Goal: Task Accomplishment & Management: Complete application form

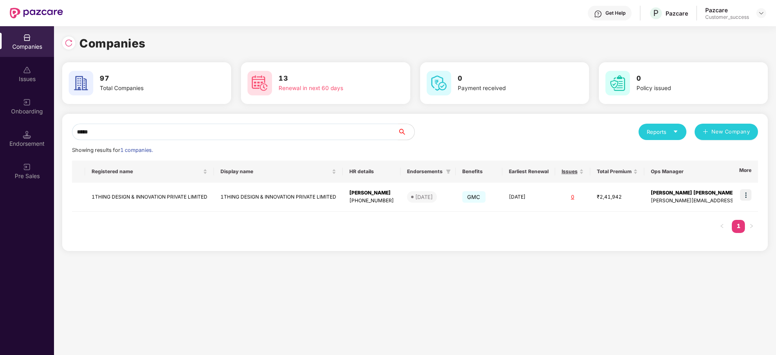
click at [106, 125] on input "*****" at bounding box center [235, 132] width 326 height 16
type input "*"
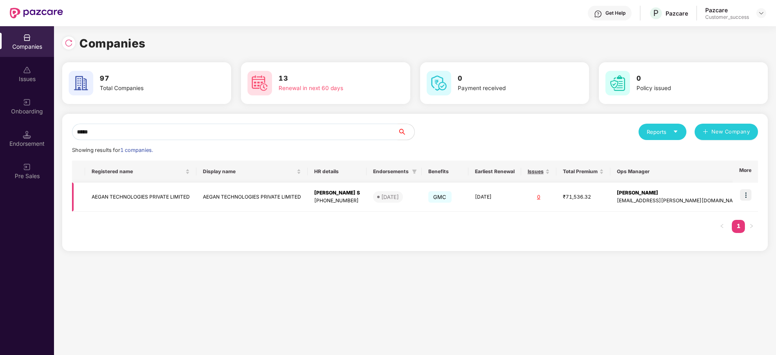
type input "*****"
click at [154, 193] on td "AEGAN TECHNOLOGIES PRIVATE LIMITED" at bounding box center [140, 196] width 111 height 29
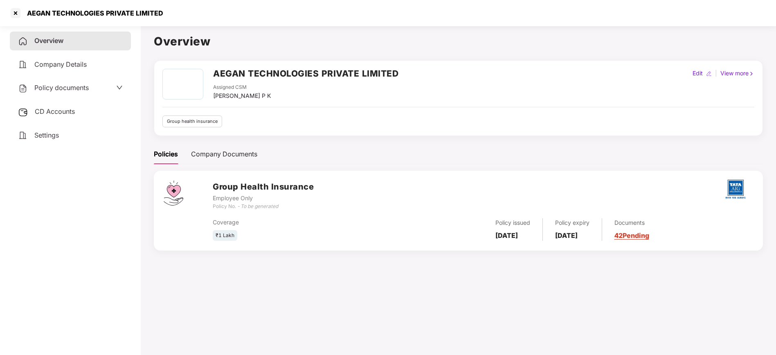
click at [81, 117] on div "CD Accounts" at bounding box center [70, 111] width 121 height 19
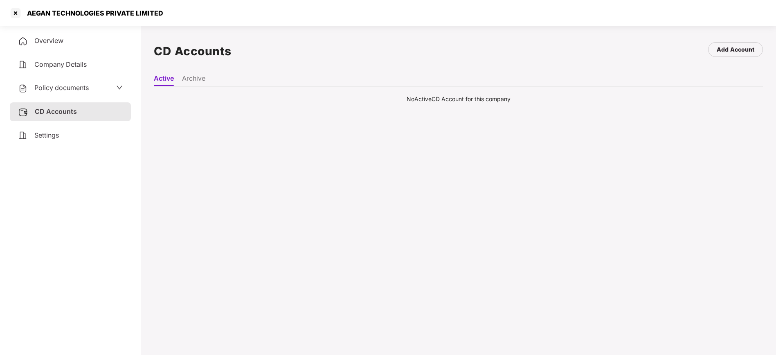
click at [200, 79] on li "Archive" at bounding box center [193, 80] width 23 height 12
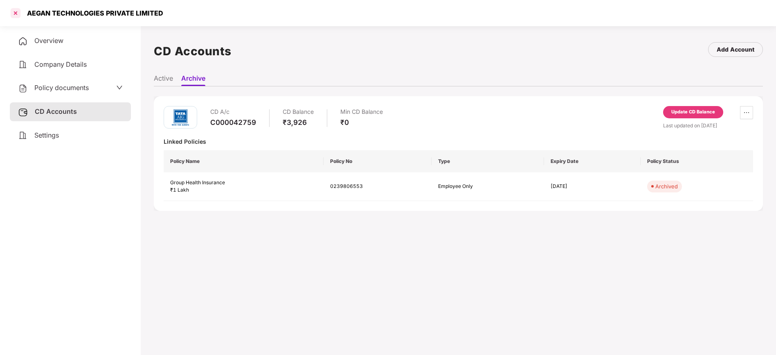
click at [12, 16] on div at bounding box center [15, 13] width 13 height 13
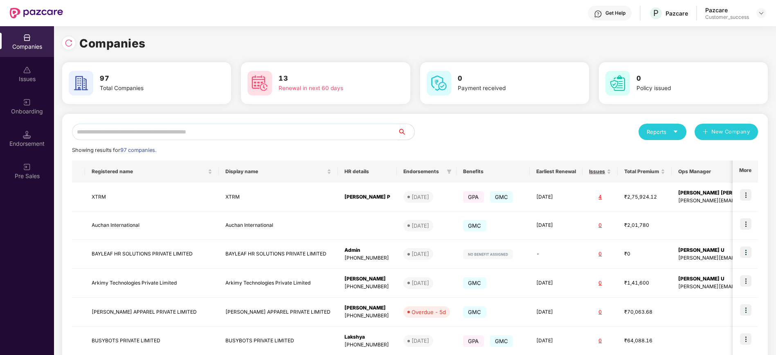
click at [136, 138] on input "text" at bounding box center [235, 132] width 326 height 16
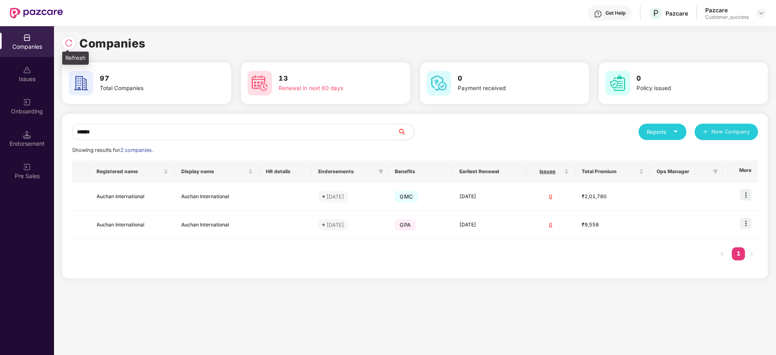
click at [69, 47] on div at bounding box center [68, 42] width 13 height 13
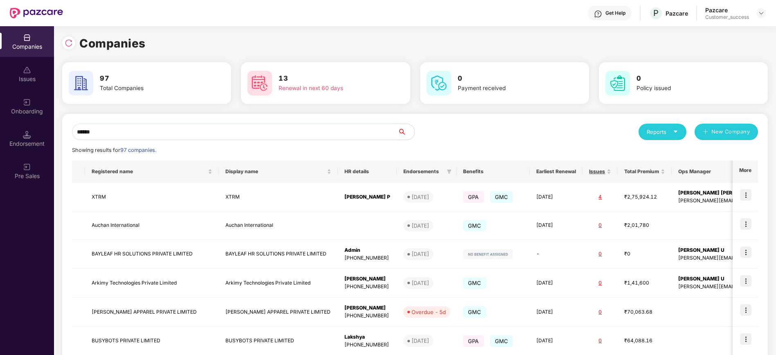
click at [127, 130] on input "******" at bounding box center [235, 132] width 326 height 16
click at [127, 125] on input "******" at bounding box center [235, 132] width 326 height 16
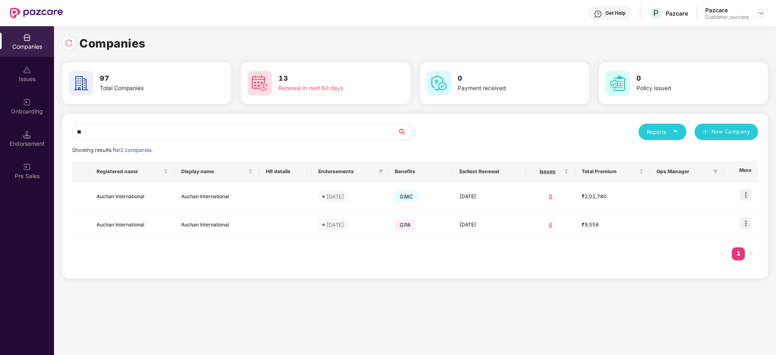
type input "*"
click at [71, 45] on img at bounding box center [69, 43] width 8 height 8
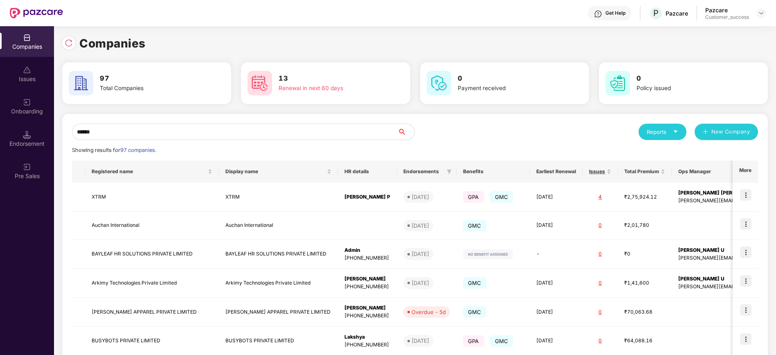
click at [150, 133] on input "******" at bounding box center [235, 132] width 326 height 16
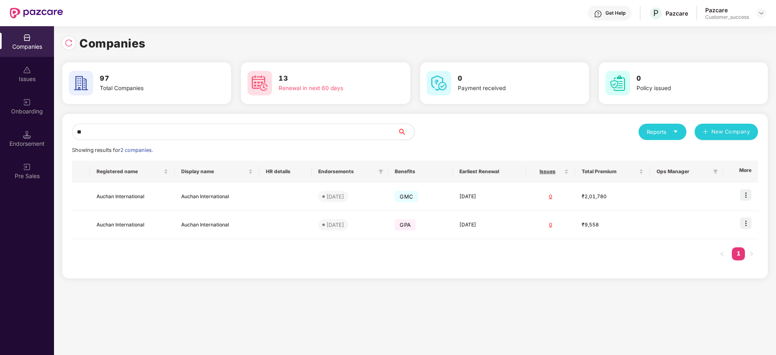
type input "*"
type input "******"
click at [747, 198] on img at bounding box center [745, 194] width 11 height 11
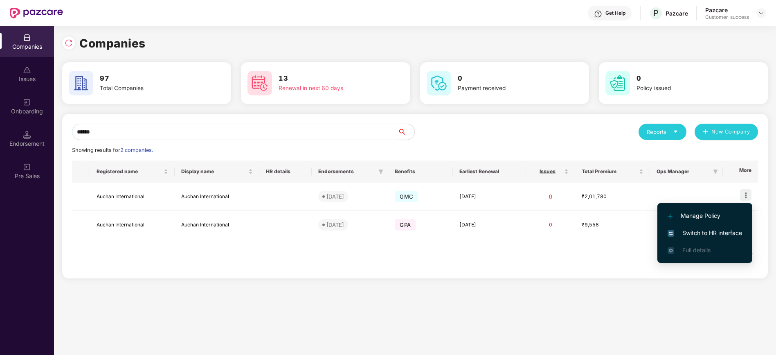
click at [735, 235] on span "Switch to HR interface" at bounding box center [704, 232] width 74 height 9
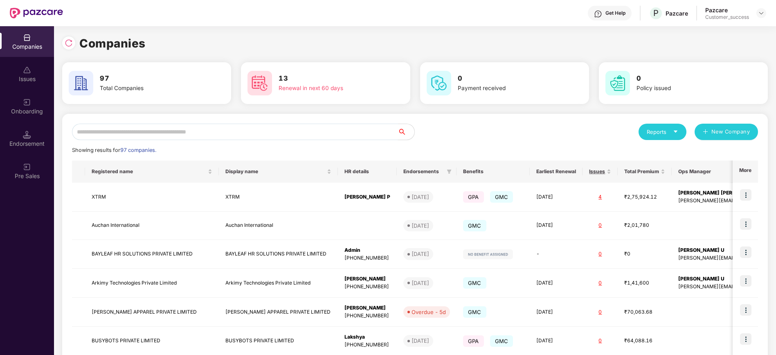
click at [126, 127] on input "text" at bounding box center [235, 132] width 326 height 16
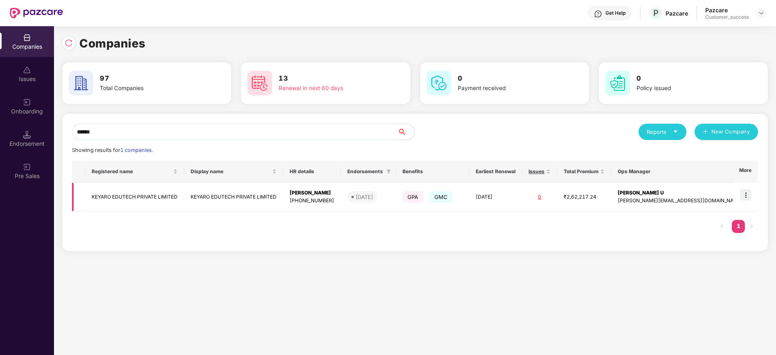
type input "******"
click at [115, 195] on td "KEYARO EDUTECH PRIVATE LIMITED" at bounding box center [134, 196] width 99 height 29
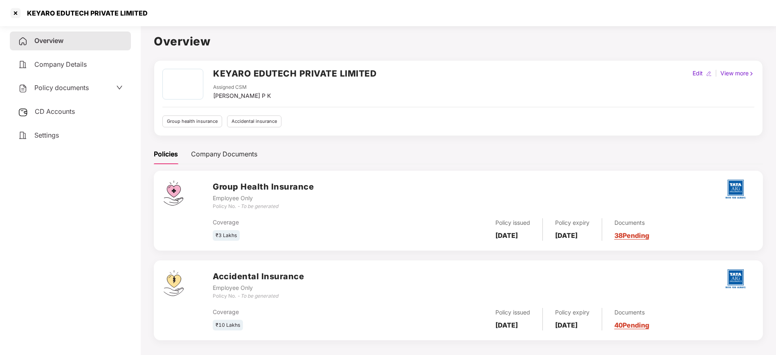
click at [85, 84] on span "Policy documents" at bounding box center [61, 87] width 54 height 8
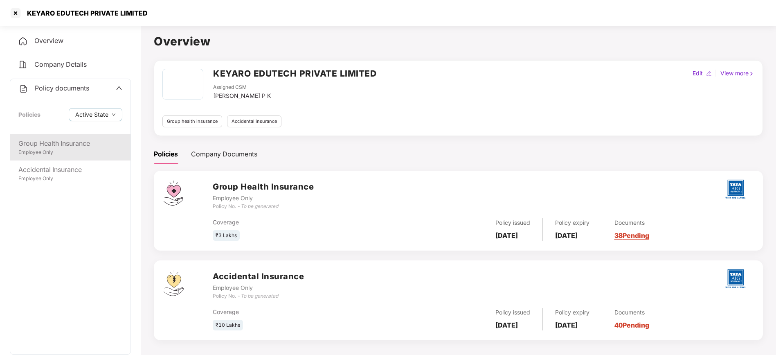
click at [74, 146] on div "Group Health Insurance" at bounding box center [70, 143] width 104 height 10
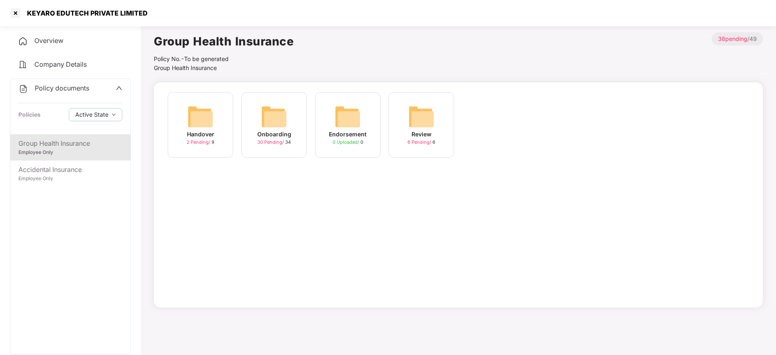
click at [261, 129] on img at bounding box center [274, 116] width 26 height 26
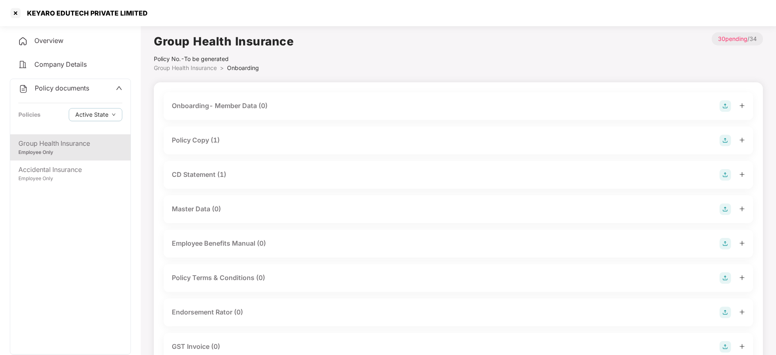
click at [218, 144] on div "Policy Copy (1)" at bounding box center [196, 140] width 48 height 10
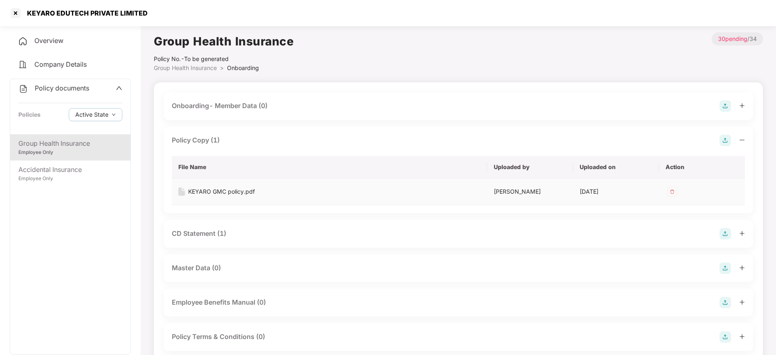
click at [249, 191] on div "KEYARO GMC policy.pdf" at bounding box center [221, 191] width 67 height 9
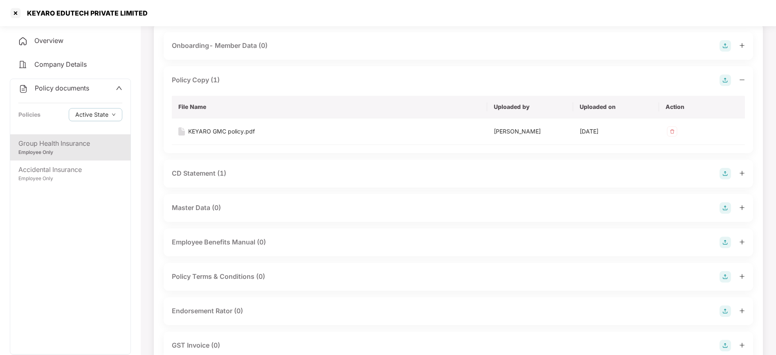
scroll to position [62, 0]
click at [211, 112] on th "File Name" at bounding box center [329, 105] width 315 height 22
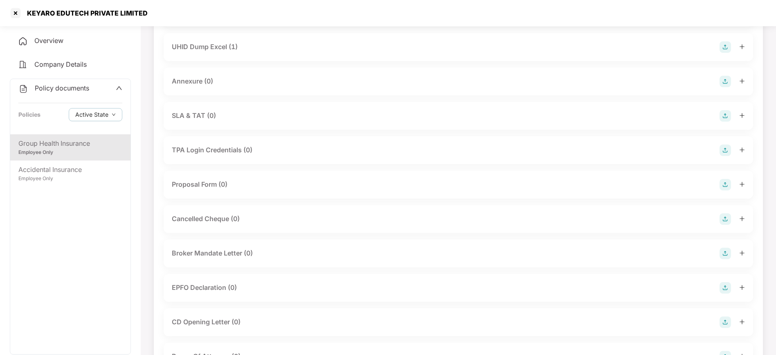
scroll to position [488, 0]
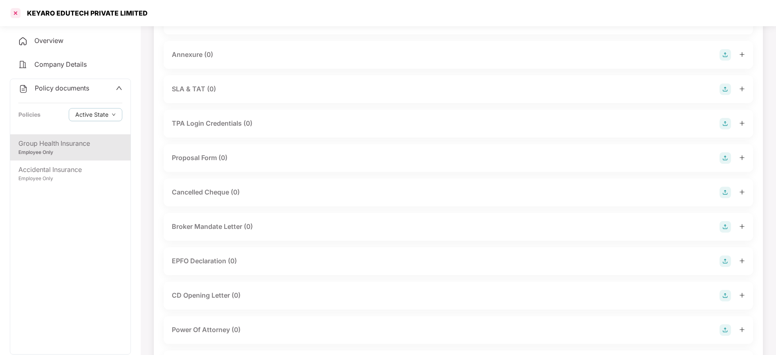
click at [11, 13] on div at bounding box center [15, 13] width 13 height 13
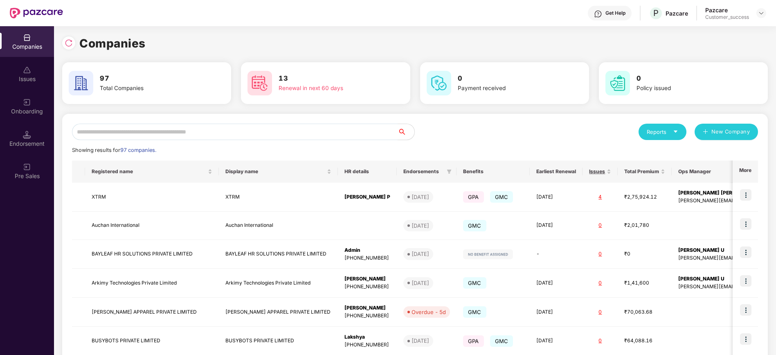
scroll to position [0, 0]
click at [133, 136] on input "text" at bounding box center [235, 132] width 326 height 16
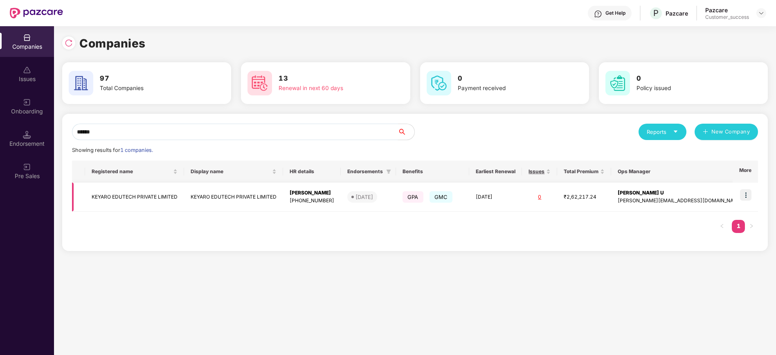
type input "******"
click at [746, 195] on img at bounding box center [745, 194] width 11 height 11
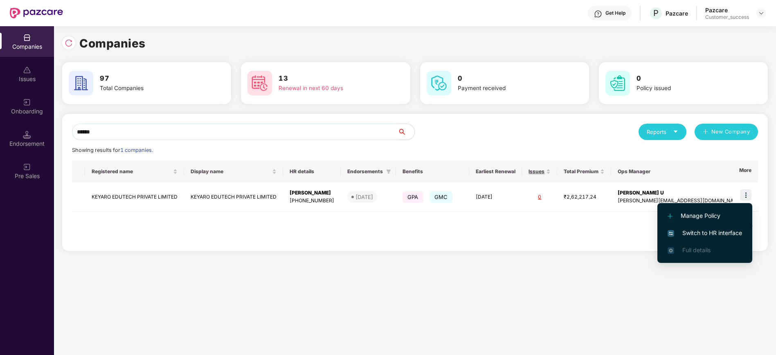
click at [726, 232] on span "Switch to HR interface" at bounding box center [704, 232] width 74 height 9
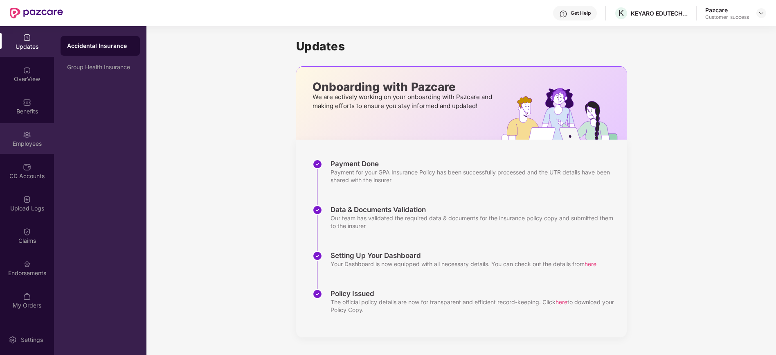
click at [23, 153] on div "Employees" at bounding box center [27, 138] width 54 height 31
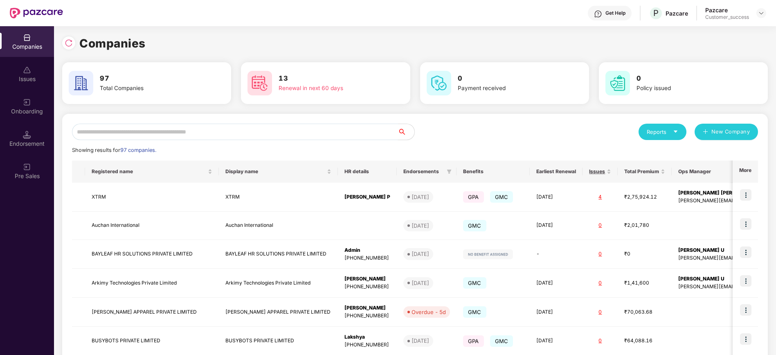
click at [160, 132] on input "text" at bounding box center [235, 132] width 326 height 16
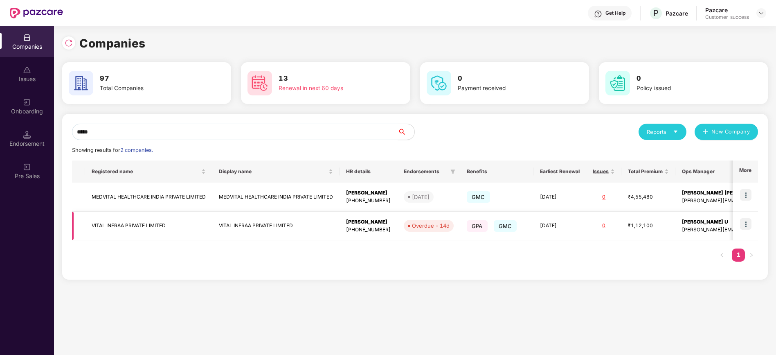
type input "*****"
click at [744, 227] on img at bounding box center [745, 223] width 11 height 11
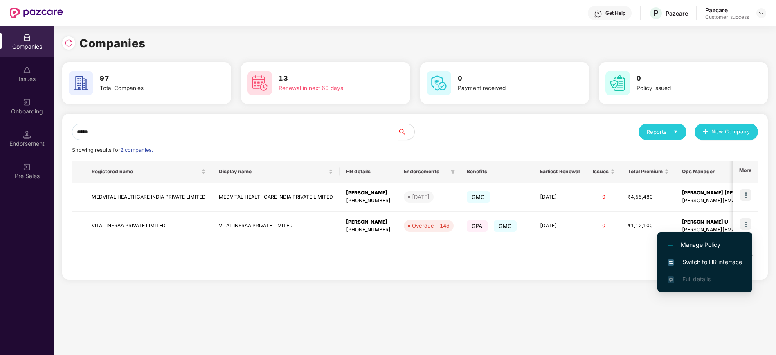
click at [718, 256] on li "Switch to HR interface" at bounding box center [704, 261] width 95 height 17
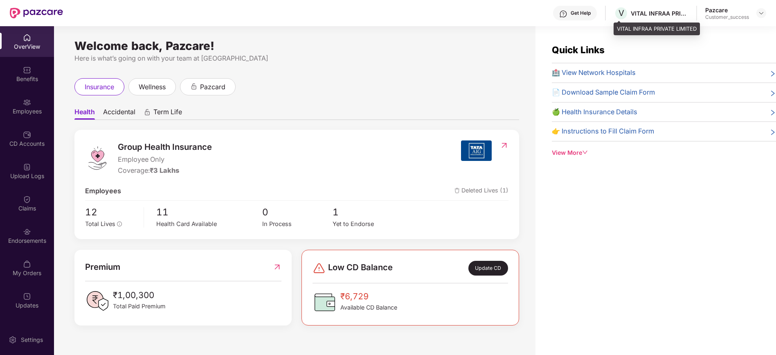
click at [649, 27] on div "VITAL INFRAA PRIVATE LIMITED" at bounding box center [656, 28] width 86 height 13
copy div "VITAL INFRAA PRIVATE LIMITED"
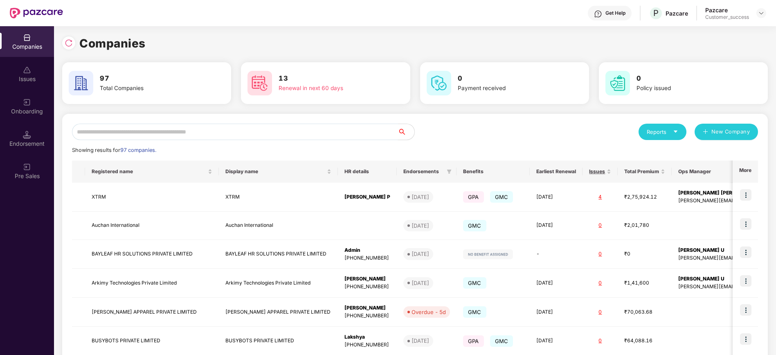
click at [154, 133] on input "text" at bounding box center [235, 132] width 326 height 16
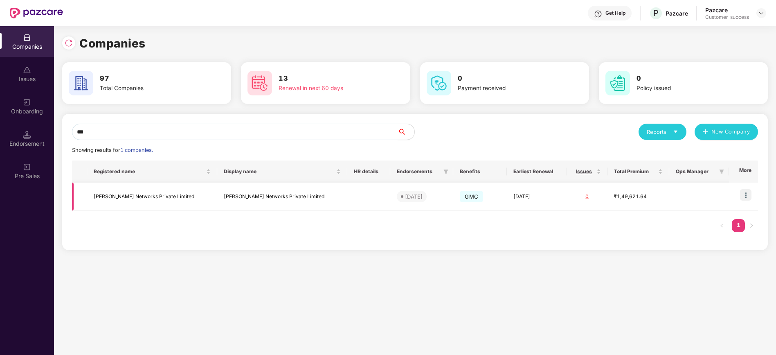
type input "***"
click at [751, 193] on img at bounding box center [745, 194] width 11 height 11
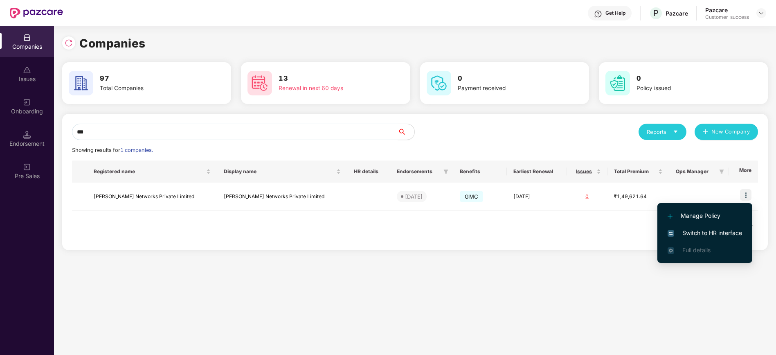
click at [705, 237] on li "Switch to HR interface" at bounding box center [704, 232] width 95 height 17
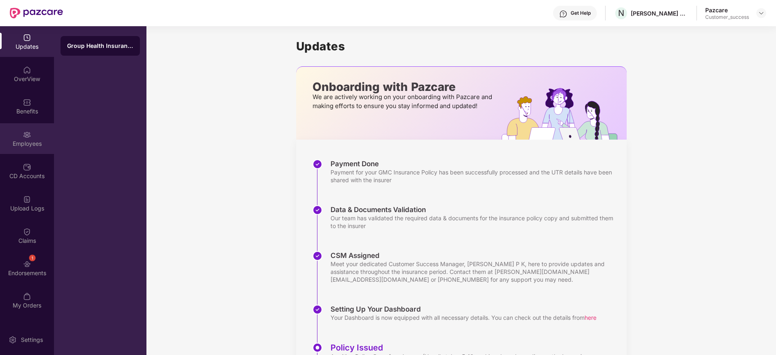
click at [29, 149] on div "Employees" at bounding box center [27, 138] width 54 height 31
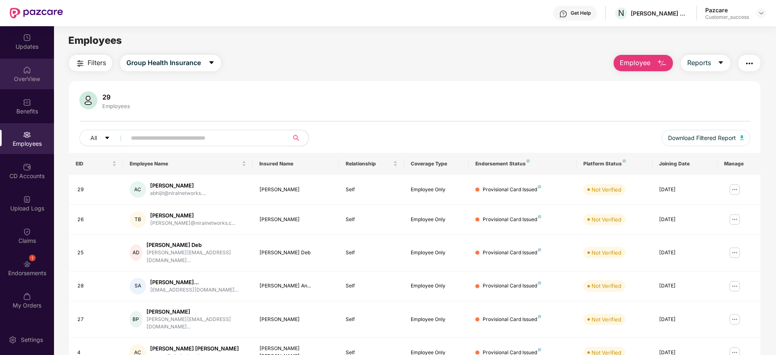
click at [30, 69] on img at bounding box center [27, 70] width 8 height 8
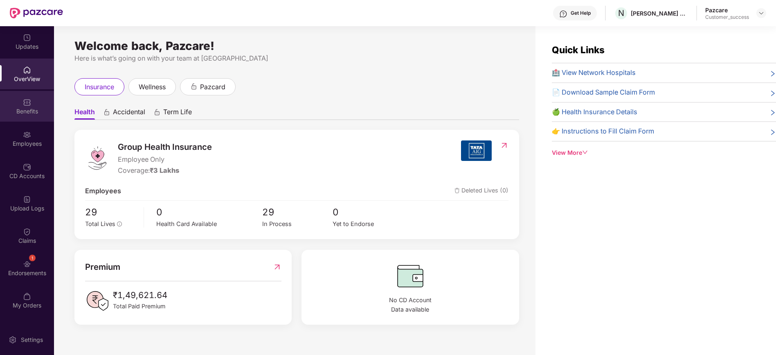
click at [24, 105] on img at bounding box center [27, 102] width 8 height 8
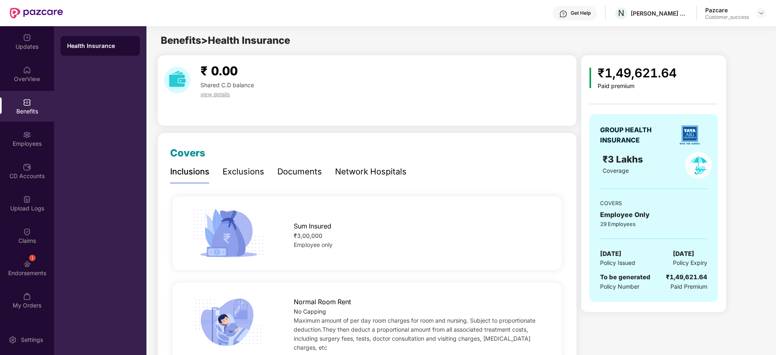
click at [242, 167] on div "Exclusions" at bounding box center [243, 171] width 42 height 13
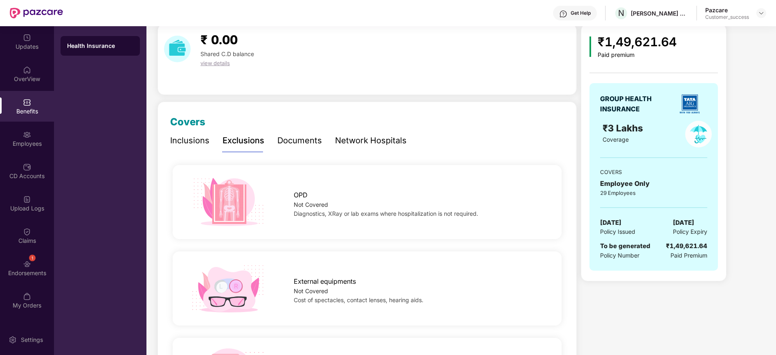
scroll to position [30, 0]
click at [301, 140] on div "Documents" at bounding box center [299, 141] width 45 height 13
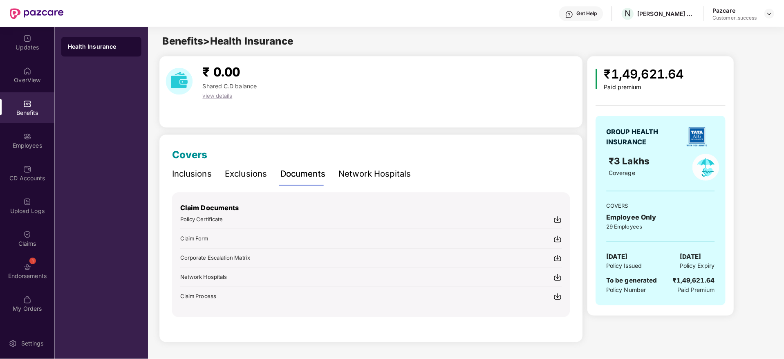
scroll to position [0, 0]
click at [352, 177] on div "Network Hospitals" at bounding box center [371, 171] width 72 height 13
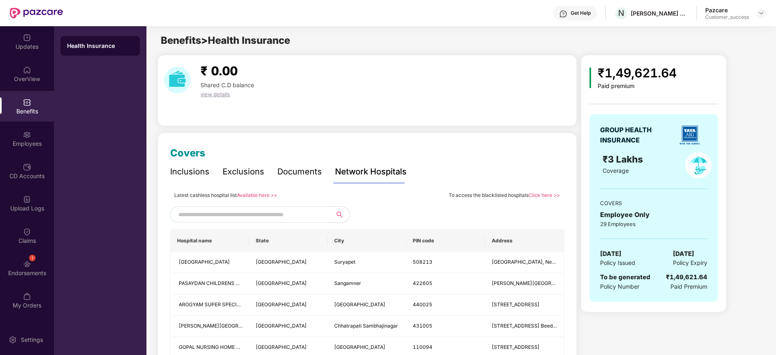
click at [245, 213] on input "text" at bounding box center [248, 214] width 140 height 12
click at [42, 138] on div "Employees" at bounding box center [27, 138] width 54 height 31
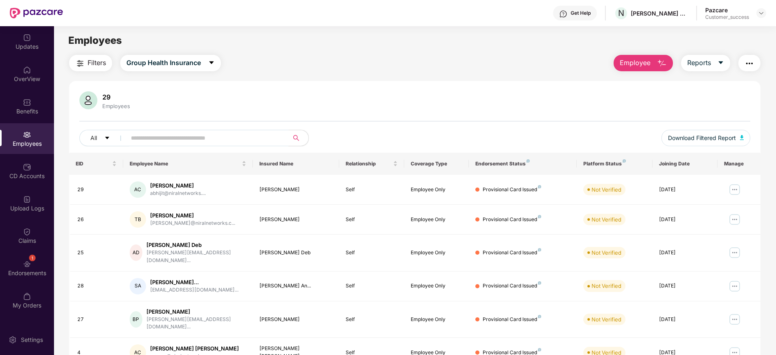
click at [621, 63] on span "Employee" at bounding box center [635, 63] width 31 height 10
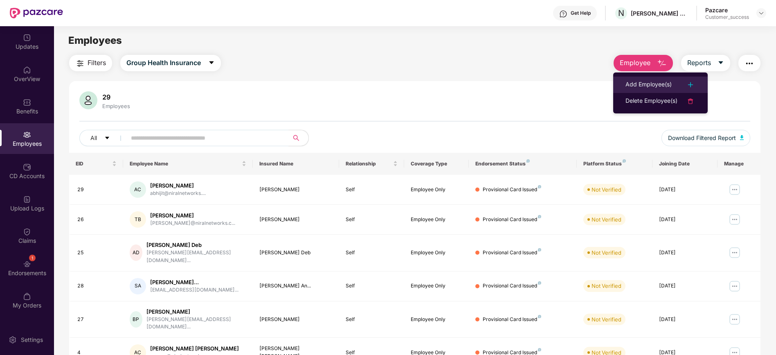
click at [623, 83] on li "Add Employee(s)" at bounding box center [660, 84] width 94 height 16
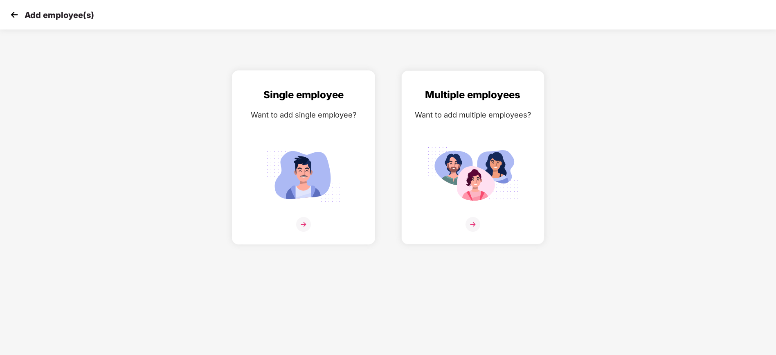
click at [308, 225] on img at bounding box center [303, 224] width 15 height 15
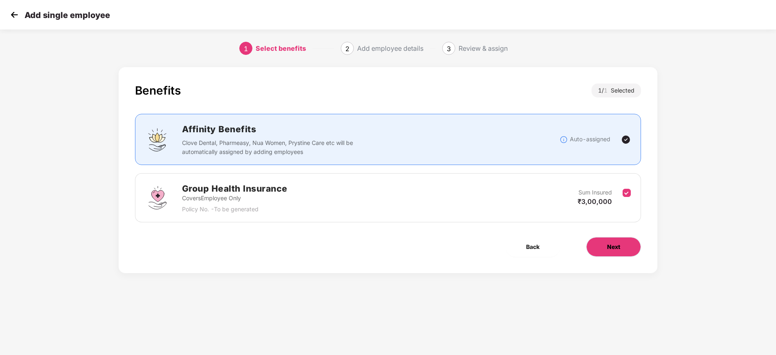
click at [609, 250] on span "Next" at bounding box center [613, 246] width 13 height 9
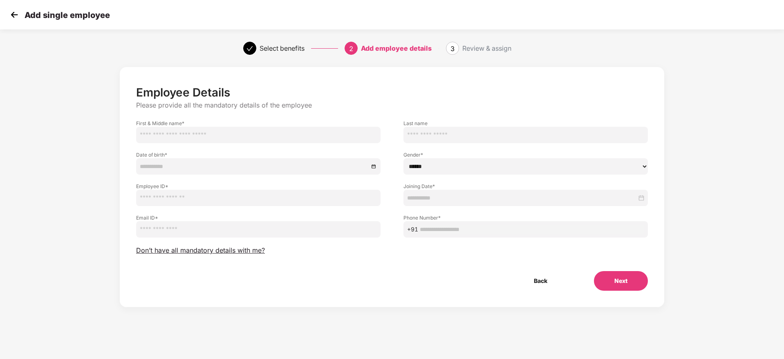
click at [7, 18] on div "Add single employee" at bounding box center [392, 14] width 784 height 29
click at [15, 18] on img at bounding box center [14, 15] width 12 height 12
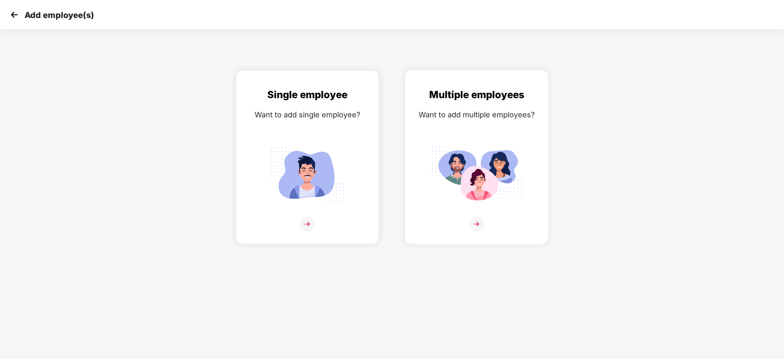
click at [475, 223] on img at bounding box center [476, 224] width 15 height 15
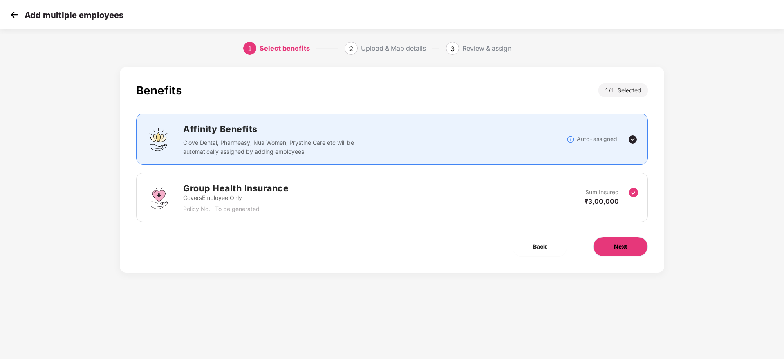
click at [609, 239] on button "Next" at bounding box center [620, 247] width 55 height 20
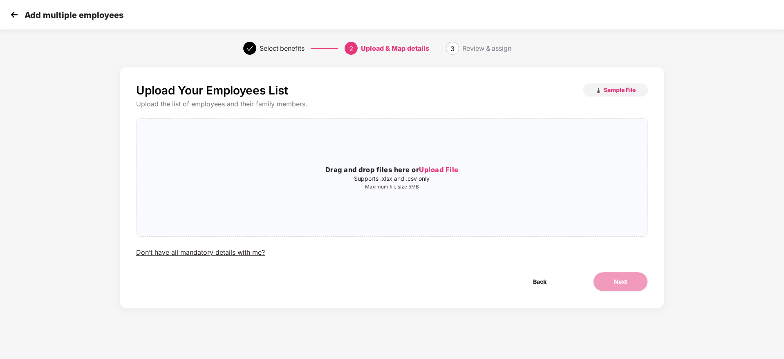
click at [16, 21] on div "Add multiple employees" at bounding box center [392, 14] width 784 height 29
click at [14, 10] on div "Add multiple employees" at bounding box center [392, 14] width 784 height 29
click at [14, 10] on img at bounding box center [14, 15] width 12 height 12
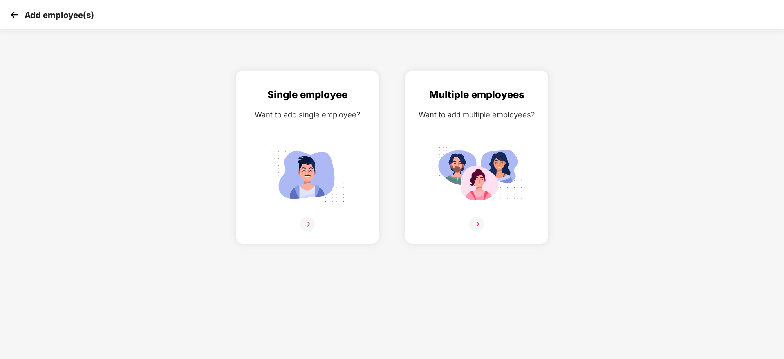
click at [14, 10] on img at bounding box center [14, 15] width 12 height 12
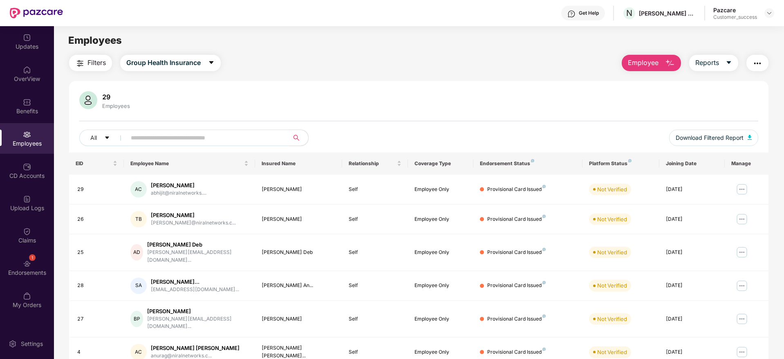
click at [236, 139] on input "text" at bounding box center [204, 138] width 147 height 12
click at [737, 189] on img at bounding box center [742, 189] width 13 height 13
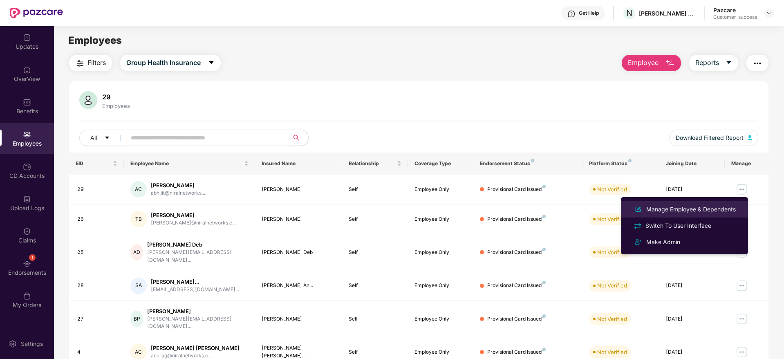
click at [715, 212] on div "Manage Employee & Dependents" at bounding box center [691, 209] width 93 height 9
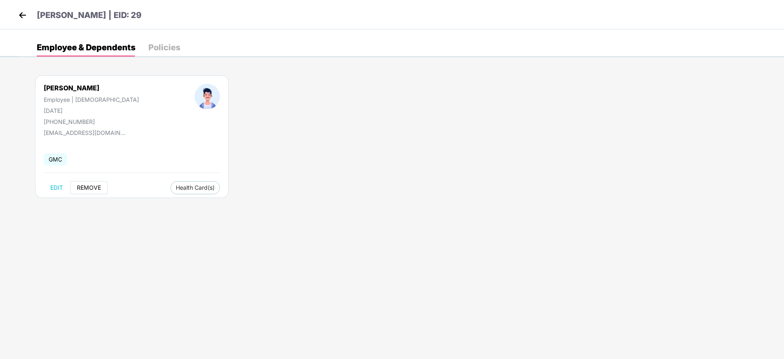
click at [88, 184] on span "REMOVE" at bounding box center [89, 187] width 24 height 7
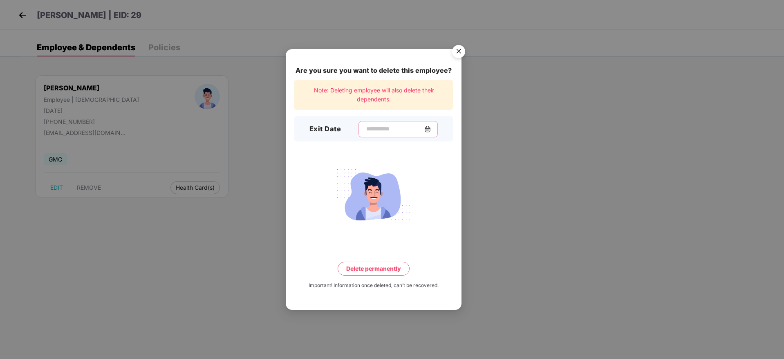
click at [372, 130] on input at bounding box center [395, 129] width 59 height 9
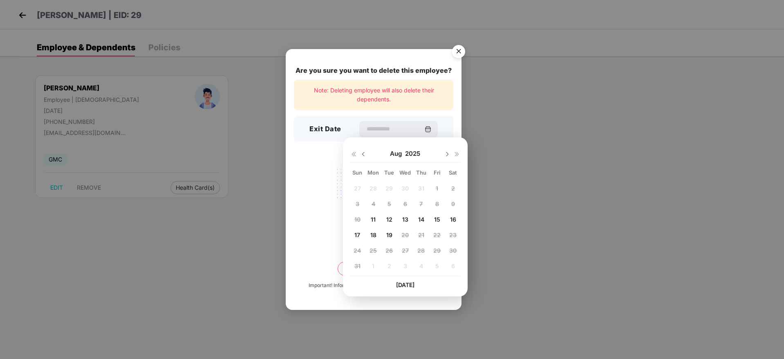
click at [454, 52] on img "Close" at bounding box center [458, 52] width 23 height 23
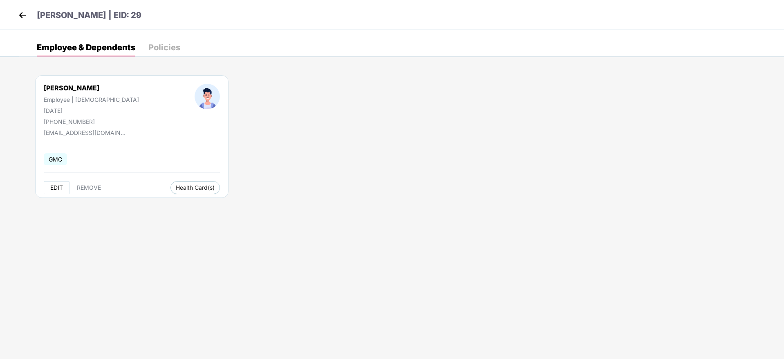
click at [55, 184] on span "EDIT" at bounding box center [56, 187] width 13 height 7
select select "****"
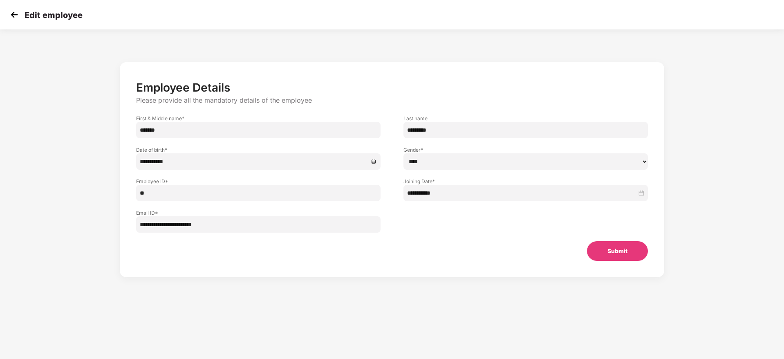
click at [11, 17] on img at bounding box center [14, 15] width 12 height 12
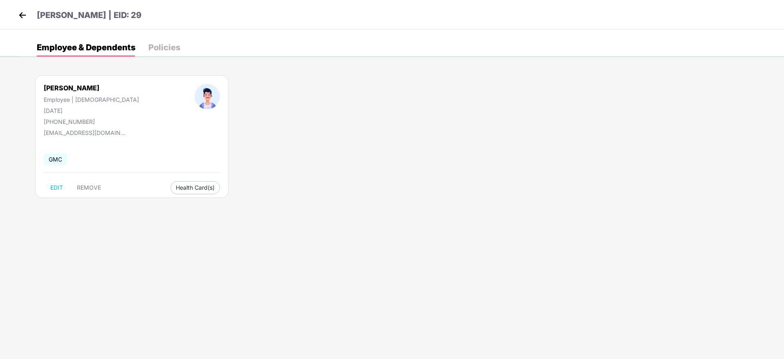
click at [24, 19] on img at bounding box center [22, 15] width 12 height 12
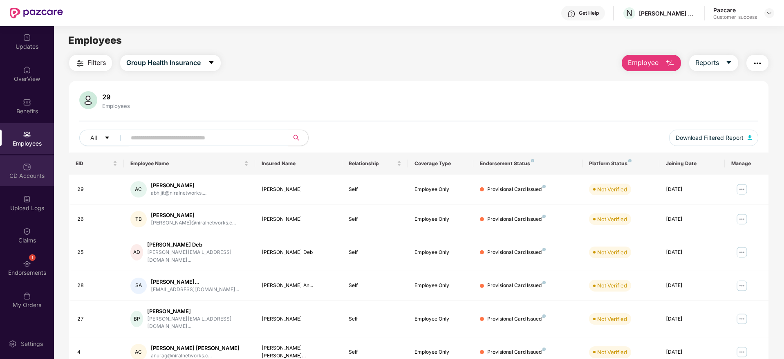
click at [22, 162] on div "CD Accounts" at bounding box center [27, 170] width 54 height 31
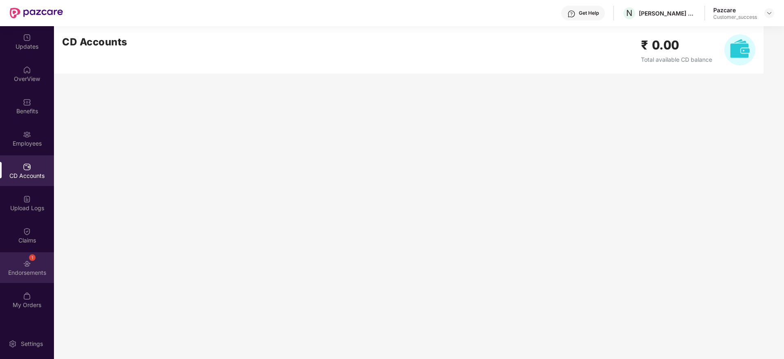
click at [18, 269] on div "Endorsements" at bounding box center [27, 273] width 54 height 8
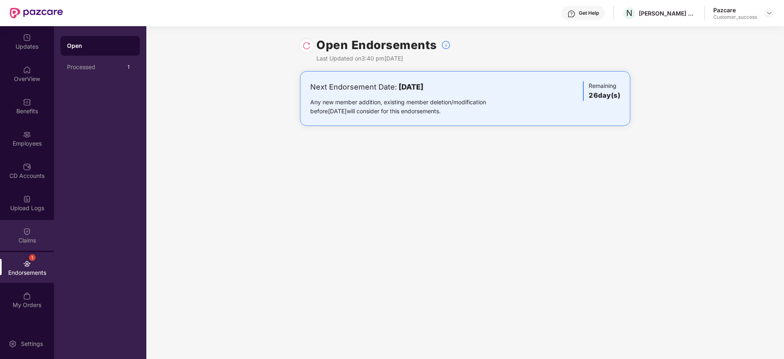
click at [40, 234] on div "Claims" at bounding box center [27, 235] width 54 height 31
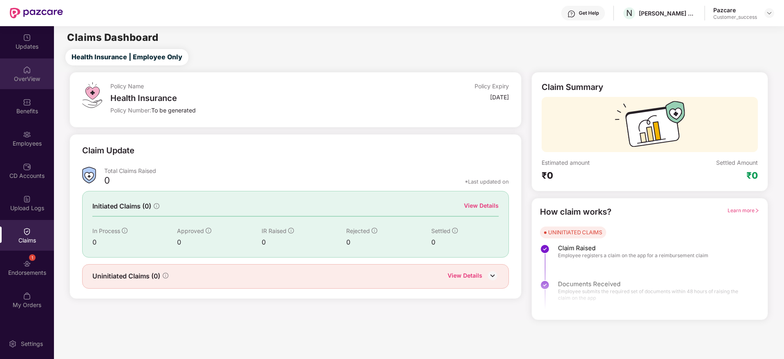
click at [40, 67] on div "OverView" at bounding box center [27, 73] width 54 height 31
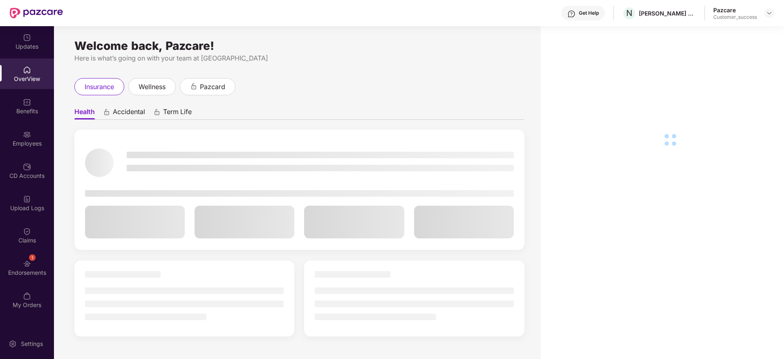
click at [37, 108] on div "Benefits" at bounding box center [27, 111] width 54 height 8
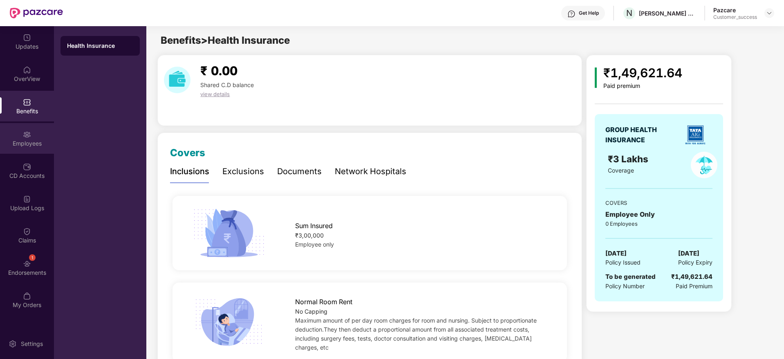
click at [38, 138] on div "Employees" at bounding box center [27, 138] width 54 height 31
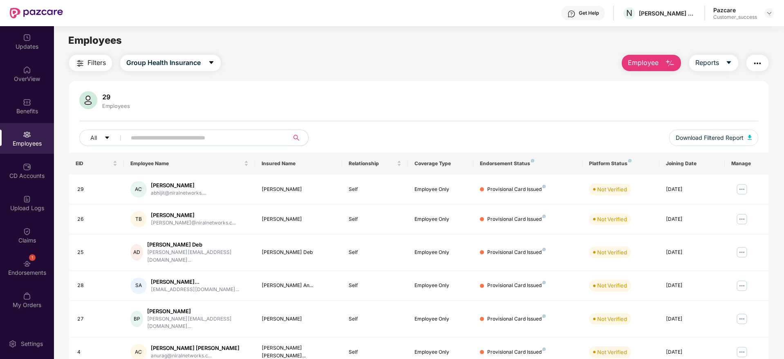
click at [149, 136] on input "text" at bounding box center [204, 138] width 147 height 12
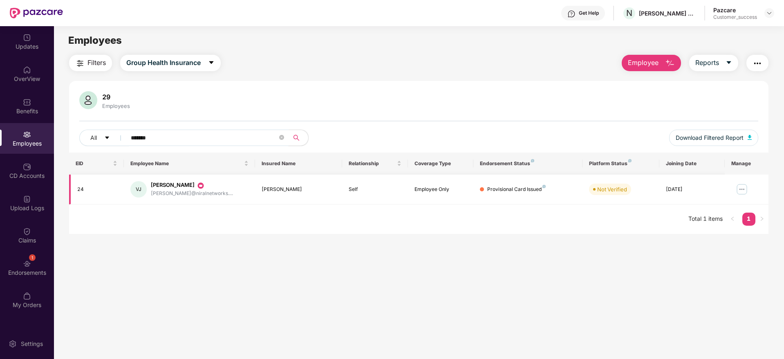
type input "*******"
click at [743, 189] on img at bounding box center [742, 189] width 13 height 13
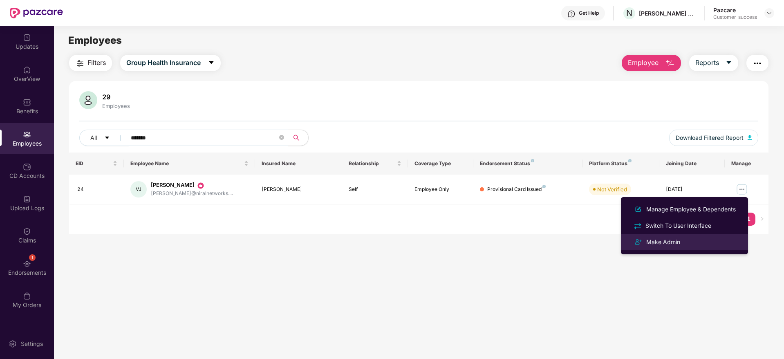
click at [705, 243] on div "Make Admin" at bounding box center [685, 242] width 106 height 10
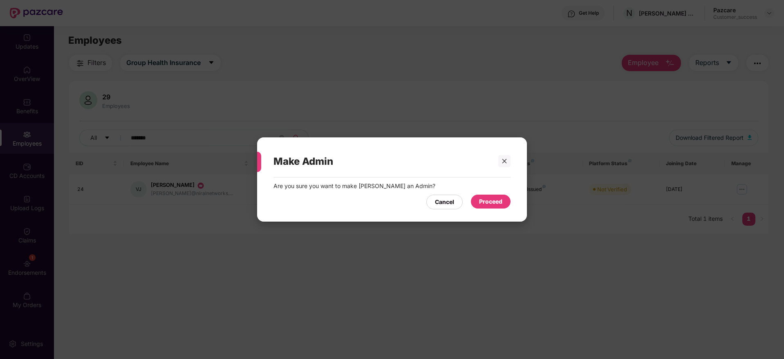
click at [493, 198] on div "Proceed" at bounding box center [490, 201] width 23 height 9
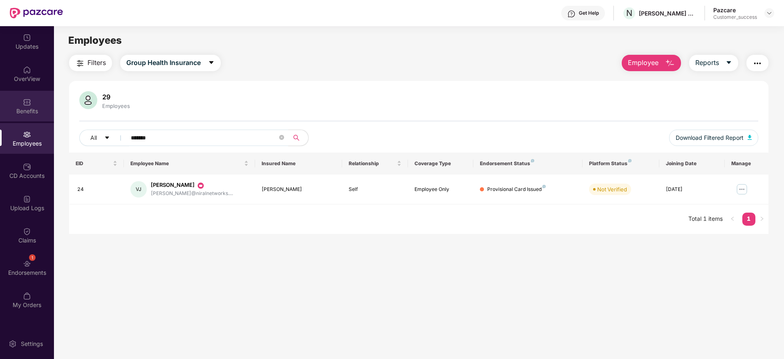
click at [29, 114] on div "Benefits" at bounding box center [27, 111] width 54 height 8
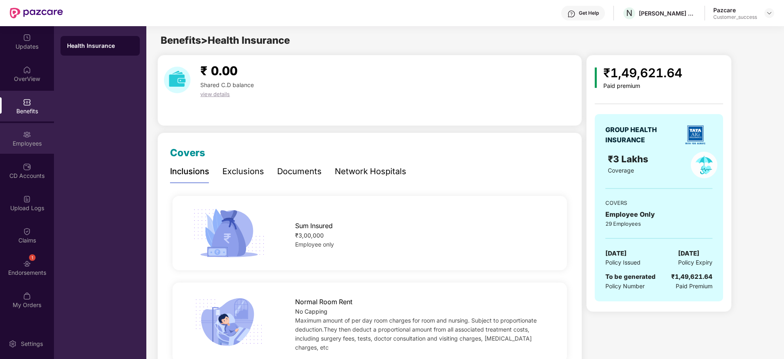
click at [30, 149] on div "Employees" at bounding box center [27, 138] width 54 height 31
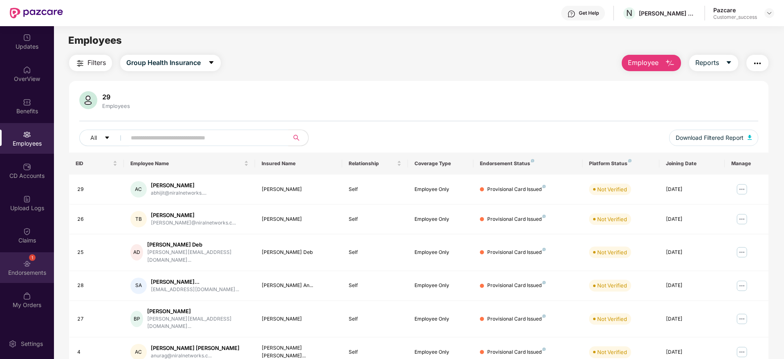
click at [14, 265] on div "1 Endorsements" at bounding box center [27, 267] width 54 height 31
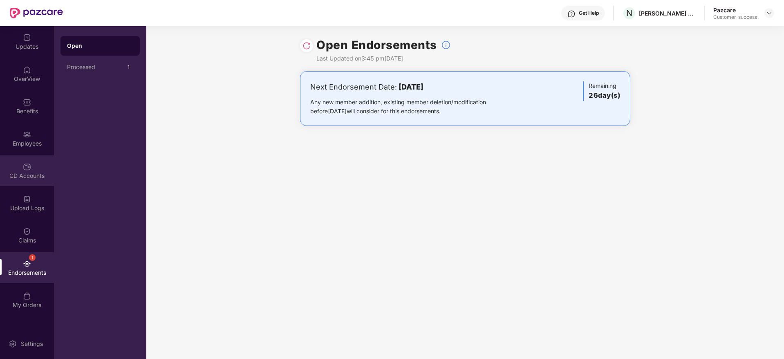
click at [36, 170] on div "CD Accounts" at bounding box center [27, 170] width 54 height 31
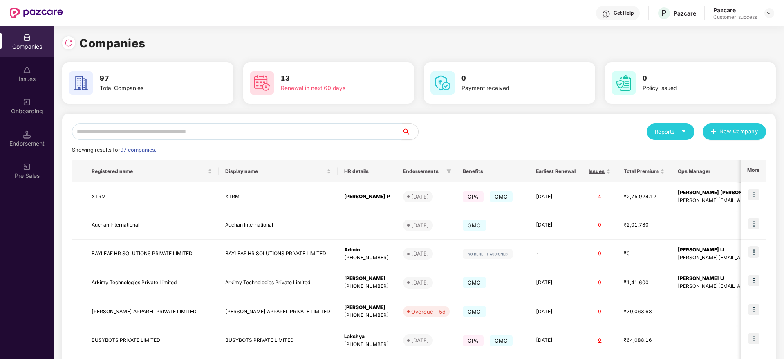
click at [134, 127] on input "text" at bounding box center [237, 132] width 330 height 16
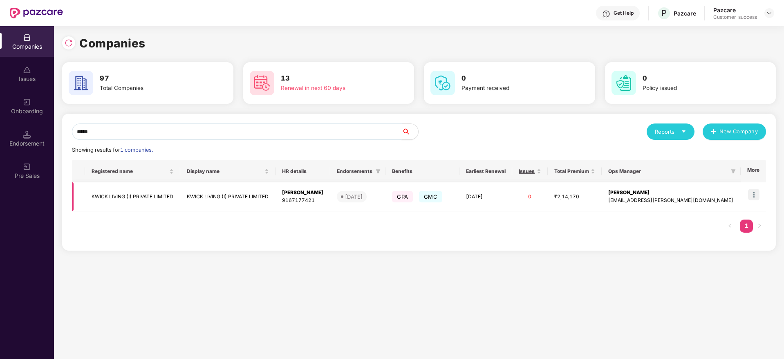
type input "*****"
click at [751, 193] on img at bounding box center [753, 194] width 11 height 11
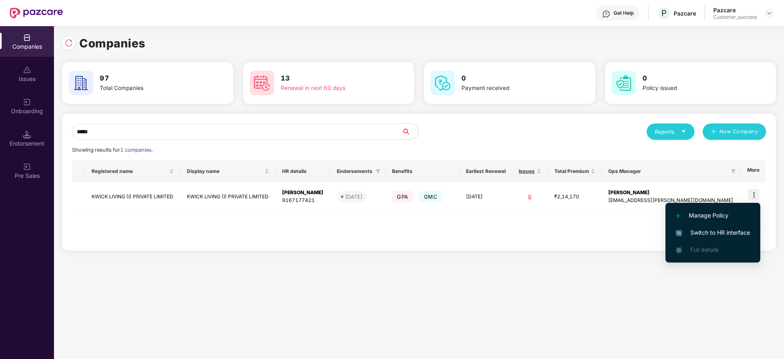
click at [692, 227] on li "Switch to HR interface" at bounding box center [713, 232] width 95 height 17
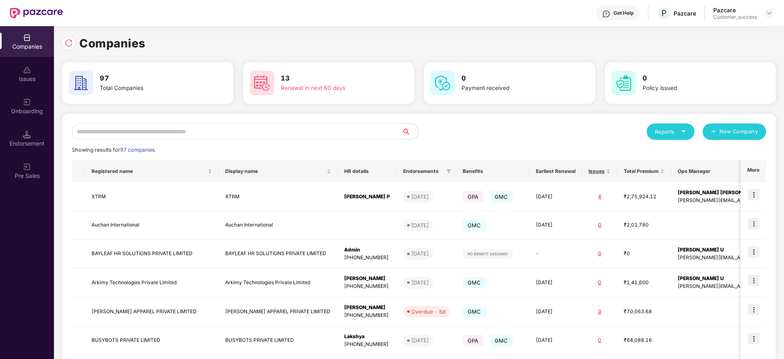
click at [142, 135] on input "text" at bounding box center [237, 132] width 330 height 16
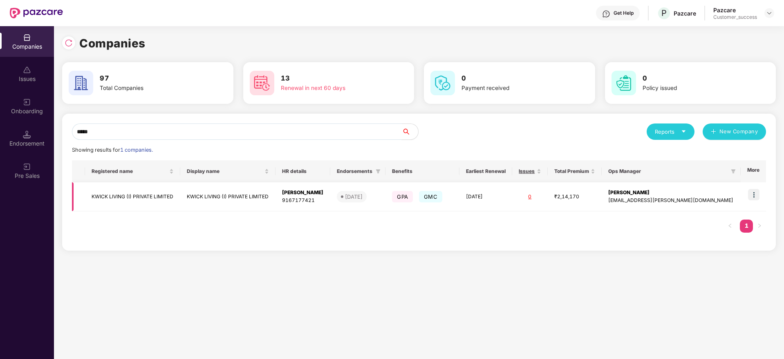
type input "*****"
click at [142, 197] on td "KWICK LIVING (I) PRIVATE LIMITED" at bounding box center [132, 196] width 95 height 29
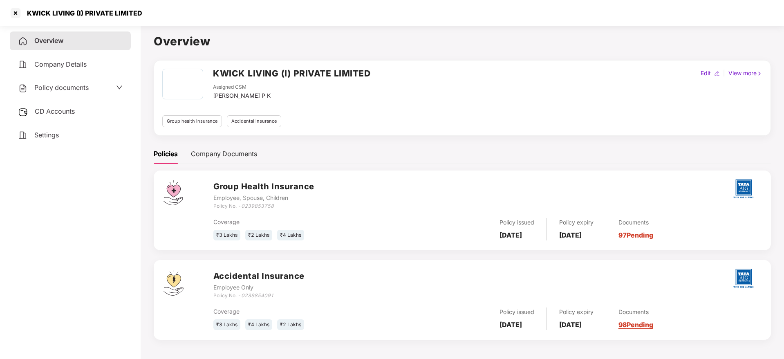
click at [74, 86] on span "Policy documents" at bounding box center [61, 87] width 54 height 8
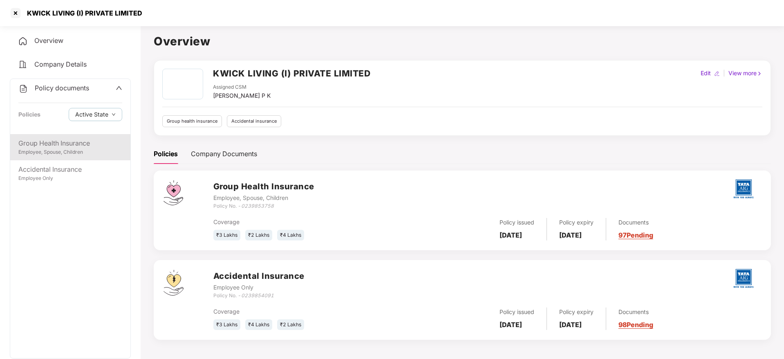
click at [54, 144] on div "Group Health Insurance" at bounding box center [70, 143] width 104 height 10
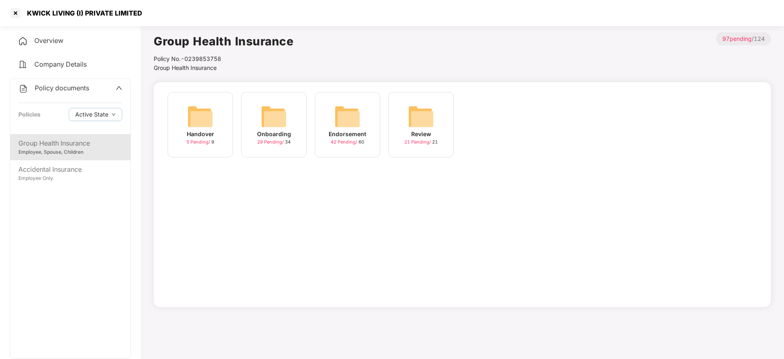
click at [271, 144] on span "29 Pending /" at bounding box center [271, 142] width 28 height 6
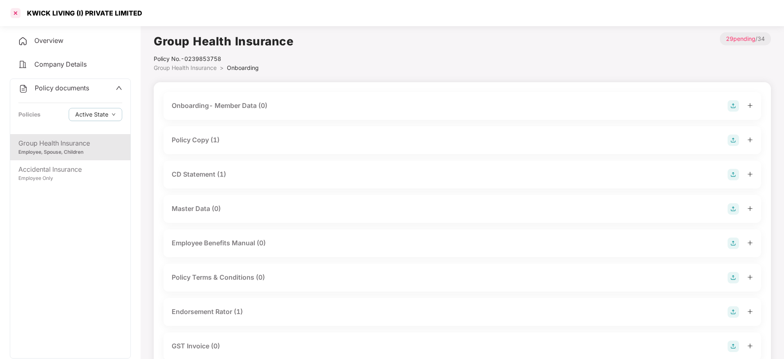
click at [17, 16] on div at bounding box center [15, 13] width 13 height 13
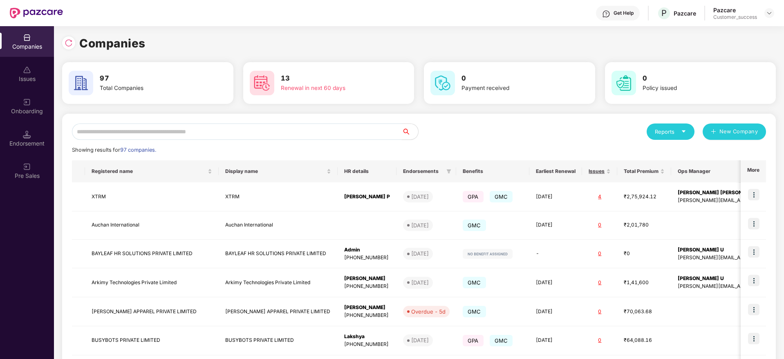
click at [158, 129] on input "text" at bounding box center [237, 132] width 330 height 16
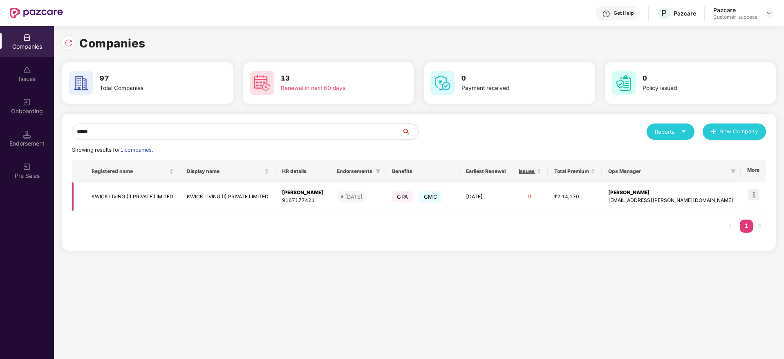
type input "*****"
click at [140, 198] on td "KWICK LIVING (I) PRIVATE LIMITED" at bounding box center [132, 196] width 95 height 29
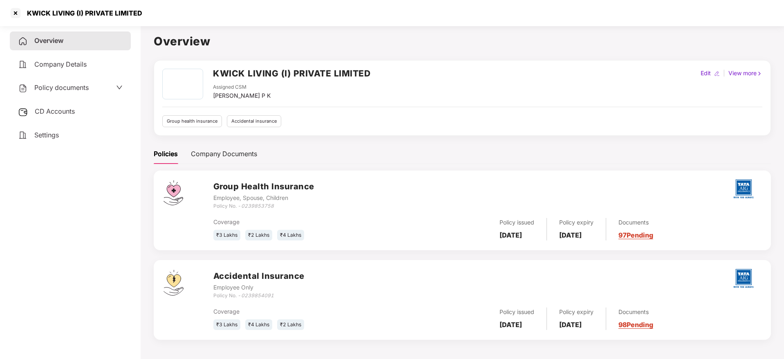
click at [81, 90] on span "Policy documents" at bounding box center [61, 87] width 54 height 8
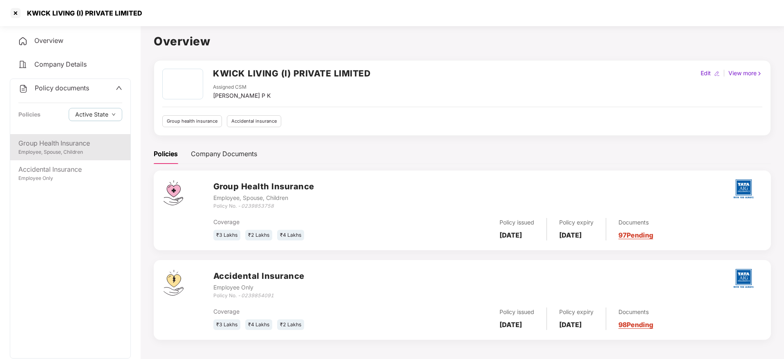
click at [67, 148] on div "Employee, Spouse, Children" at bounding box center [70, 152] width 104 height 8
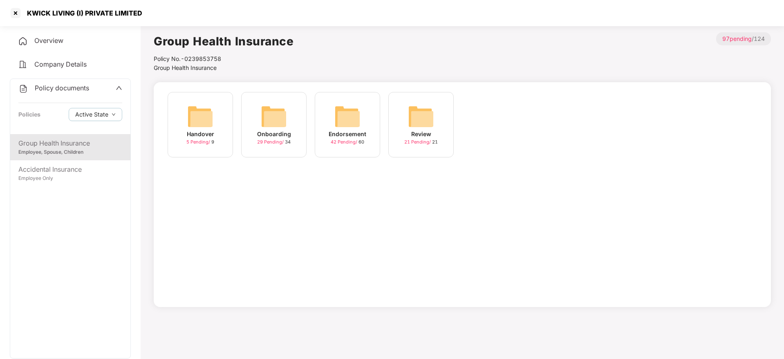
click at [362, 125] on div "Endorsement 42 Pending / 60" at bounding box center [347, 124] width 65 height 65
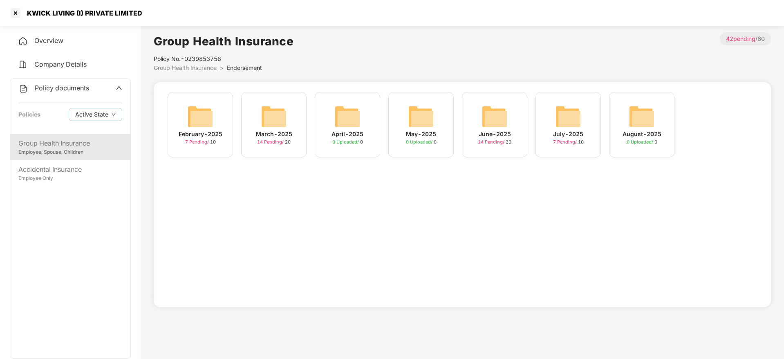
click at [564, 126] on img at bounding box center [568, 116] width 26 height 26
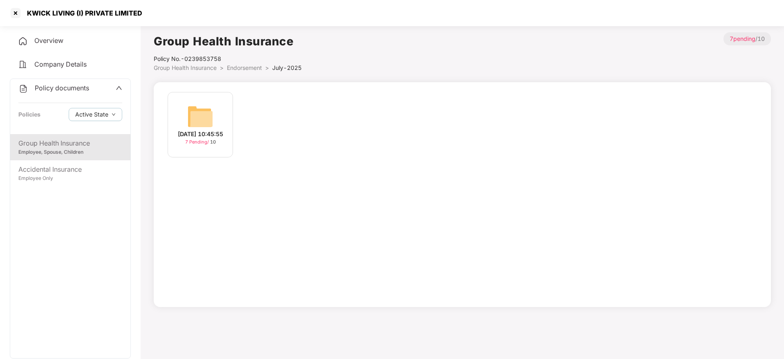
click at [209, 139] on span "7 Pending /" at bounding box center [197, 142] width 25 height 6
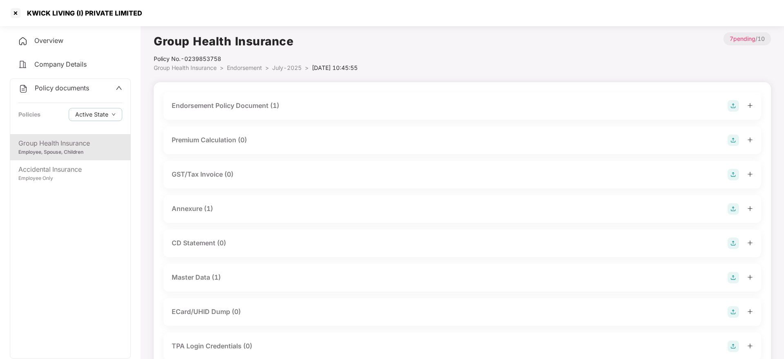
click at [202, 272] on div "Master Data (1)" at bounding box center [196, 277] width 49 height 10
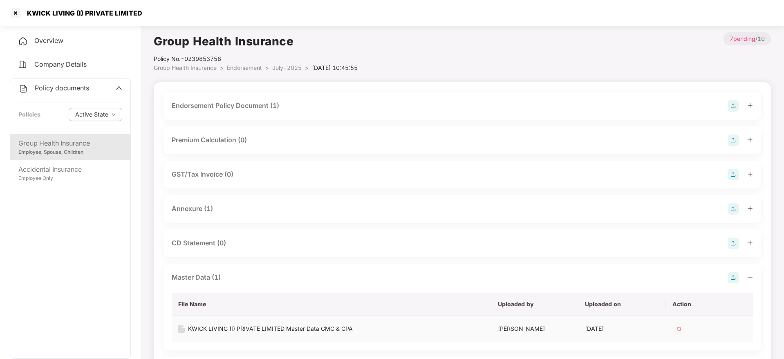
click at [213, 332] on div "KWICK LIVING (I) PRIVATE LIMITED Master Data GMC & GPA" at bounding box center [270, 328] width 165 height 9
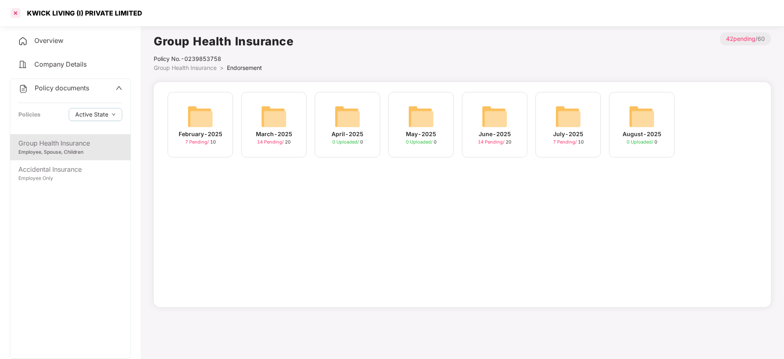
click at [18, 18] on div at bounding box center [15, 13] width 13 height 13
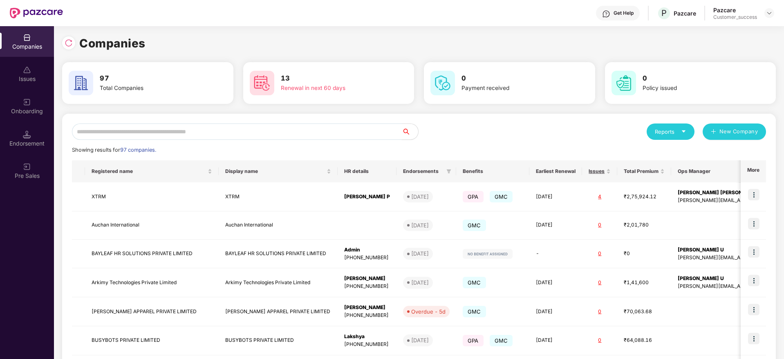
click at [119, 131] on input "text" at bounding box center [237, 132] width 330 height 16
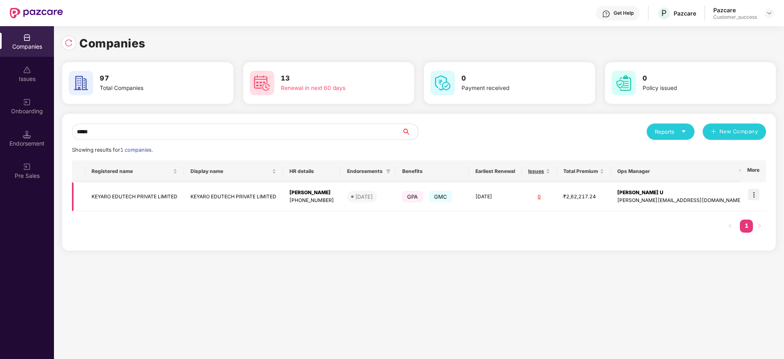
type input "*****"
click at [755, 195] on img at bounding box center [753, 194] width 11 height 11
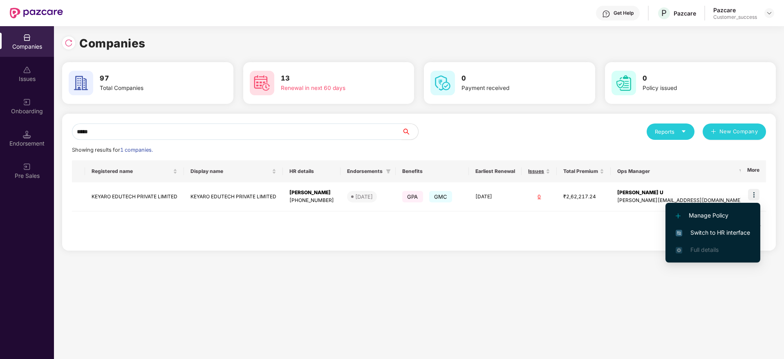
click at [702, 234] on span "Switch to HR interface" at bounding box center [713, 232] width 74 height 9
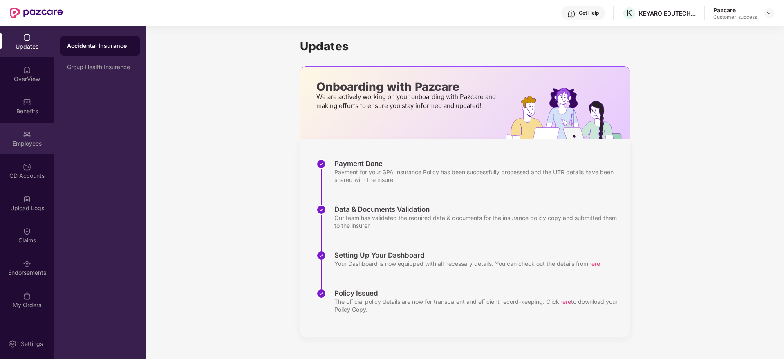
click at [37, 138] on div "Employees" at bounding box center [27, 138] width 54 height 31
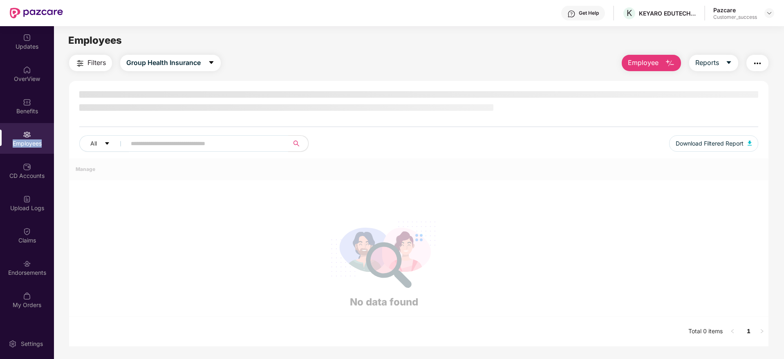
click at [37, 138] on div "Employees" at bounding box center [27, 138] width 54 height 31
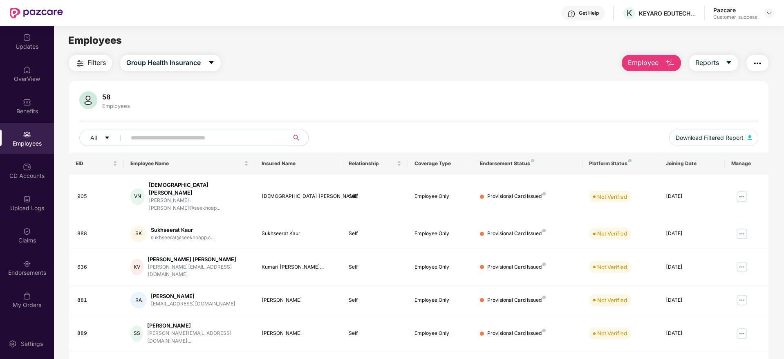
click at [665, 63] on img "button" at bounding box center [670, 63] width 10 height 10
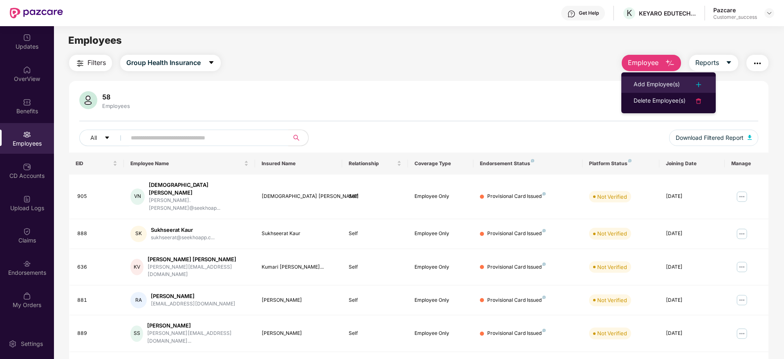
click at [658, 86] on div "Add Employee(s)" at bounding box center [657, 85] width 46 height 10
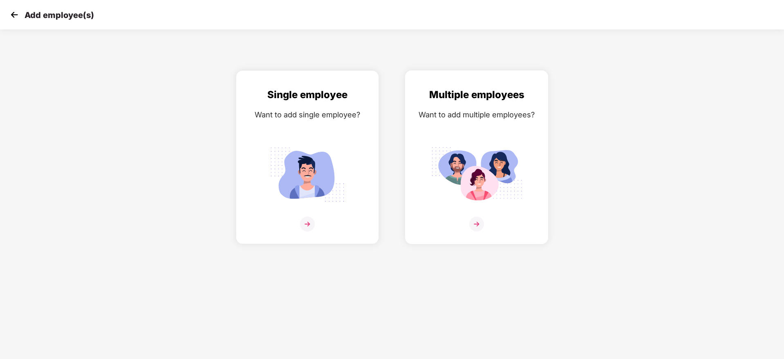
click at [480, 227] on img at bounding box center [476, 224] width 15 height 15
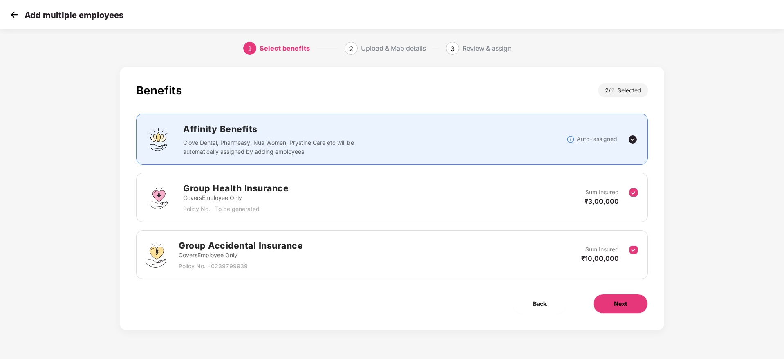
click at [615, 303] on span "Next" at bounding box center [620, 303] width 13 height 9
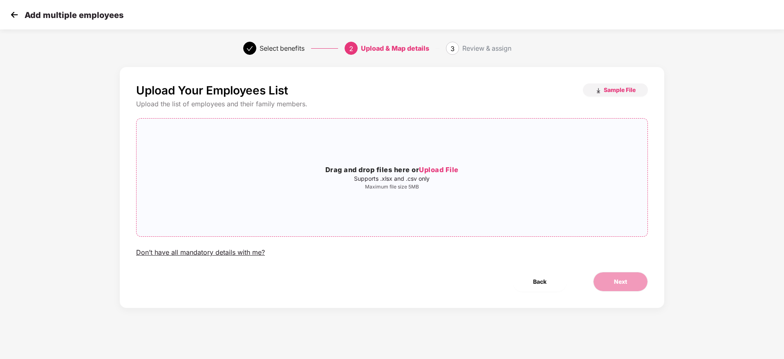
click at [430, 170] on span "Upload File" at bounding box center [439, 170] width 40 height 8
click at [618, 288] on button "Next" at bounding box center [620, 282] width 55 height 20
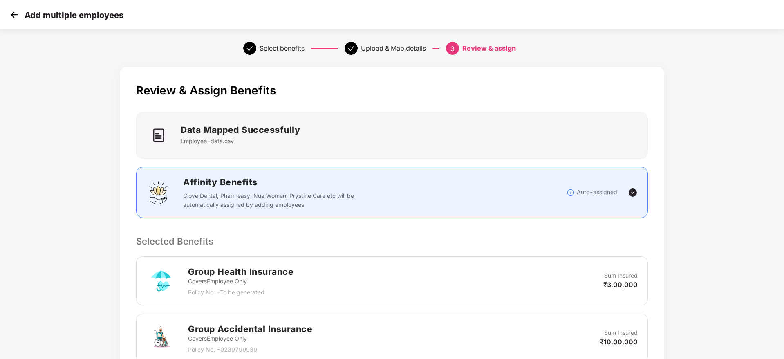
scroll to position [234, 0]
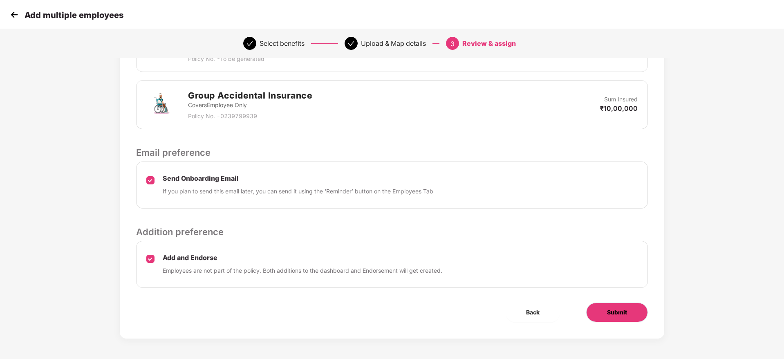
click at [604, 308] on button "Submit" at bounding box center [617, 313] width 62 height 20
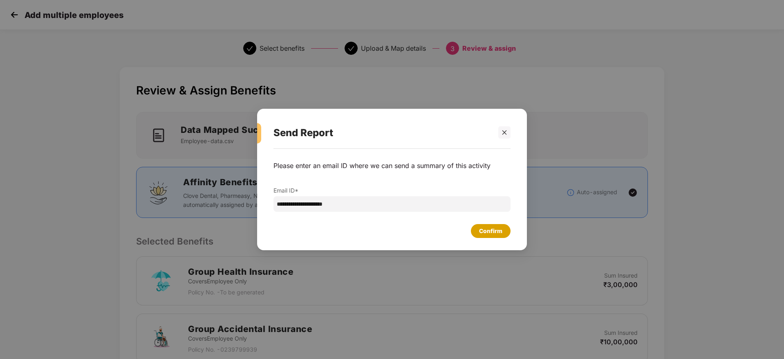
click at [489, 226] on div "Confirm" at bounding box center [491, 231] width 40 height 14
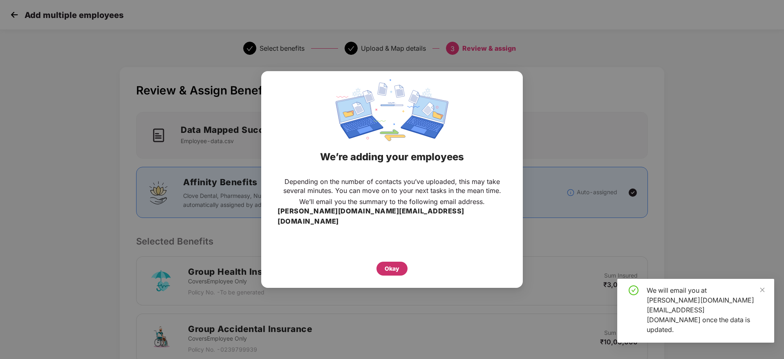
click at [390, 264] on div "Okay" at bounding box center [392, 268] width 15 height 9
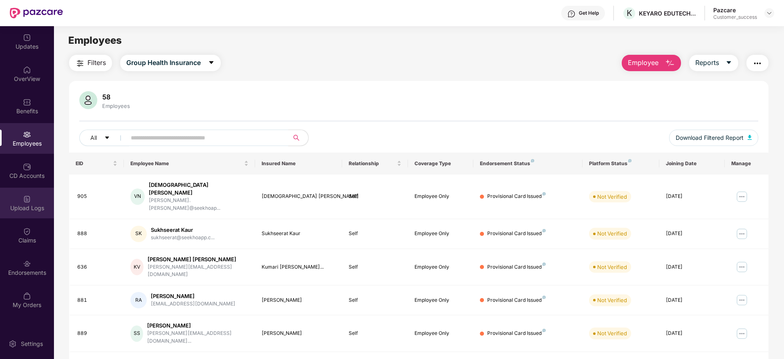
click at [31, 207] on div "Upload Logs" at bounding box center [27, 208] width 54 height 8
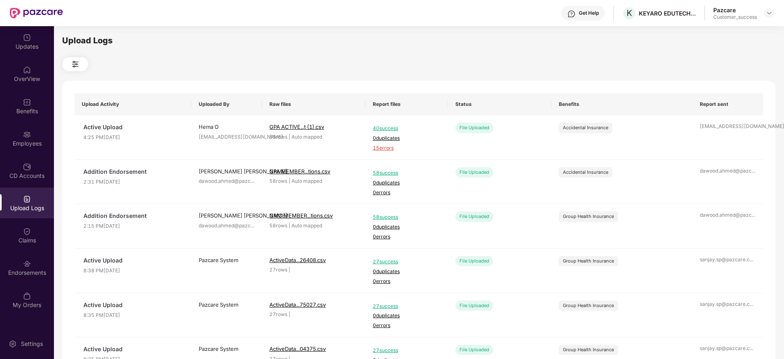
click at [26, 210] on div "Upload Logs" at bounding box center [27, 208] width 54 height 8
click at [24, 108] on div "Benefits" at bounding box center [27, 111] width 54 height 8
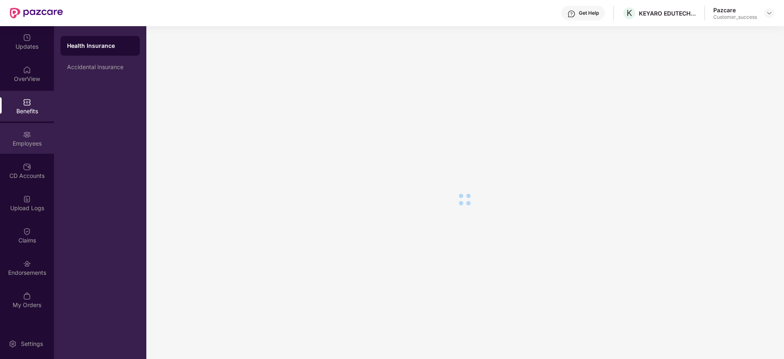
click at [26, 138] on img at bounding box center [27, 134] width 8 height 8
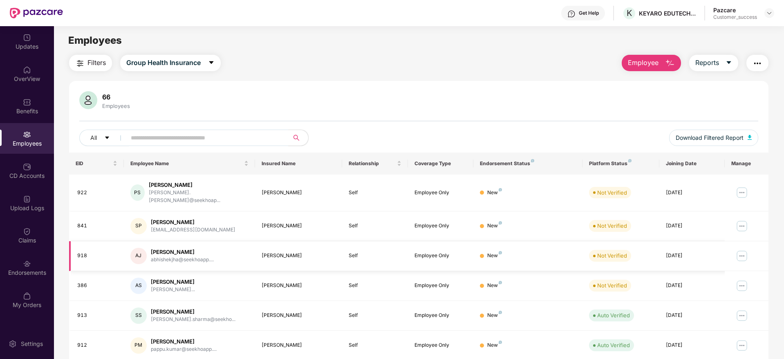
scroll to position [144, 0]
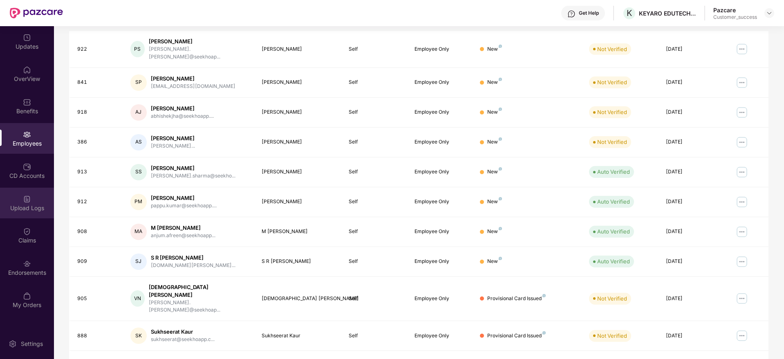
click at [21, 211] on div "Upload Logs" at bounding box center [27, 208] width 54 height 8
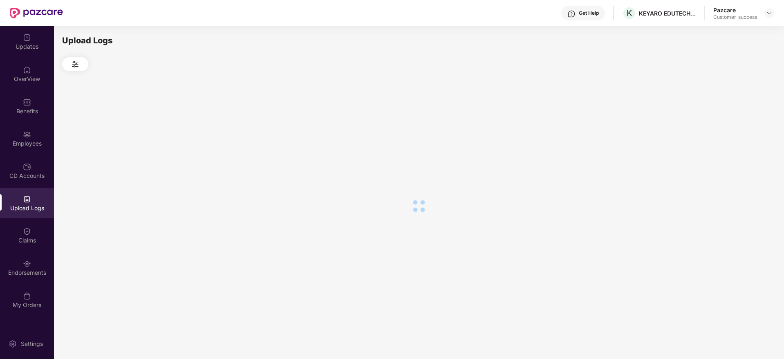
scroll to position [0, 0]
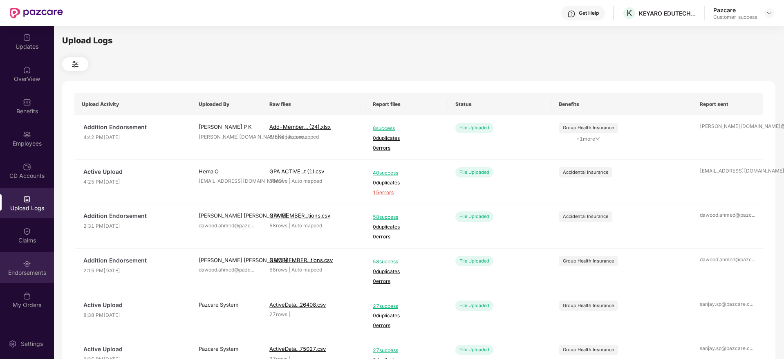
click at [26, 259] on div at bounding box center [27, 263] width 8 height 8
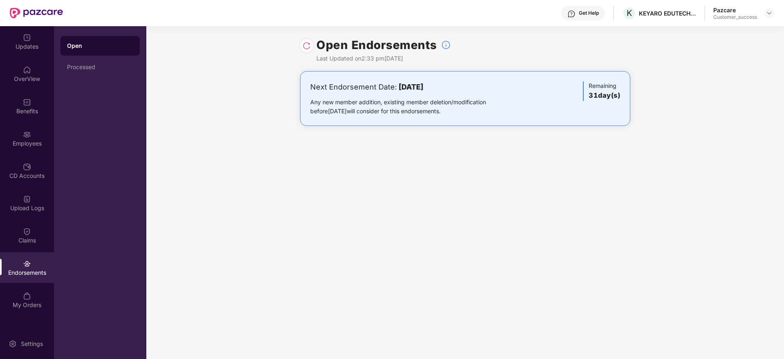
click at [305, 49] on img at bounding box center [307, 46] width 8 height 8
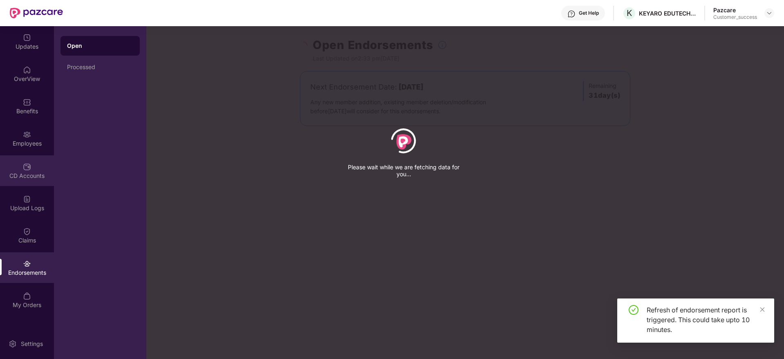
click at [25, 177] on div "CD Accounts" at bounding box center [27, 176] width 54 height 8
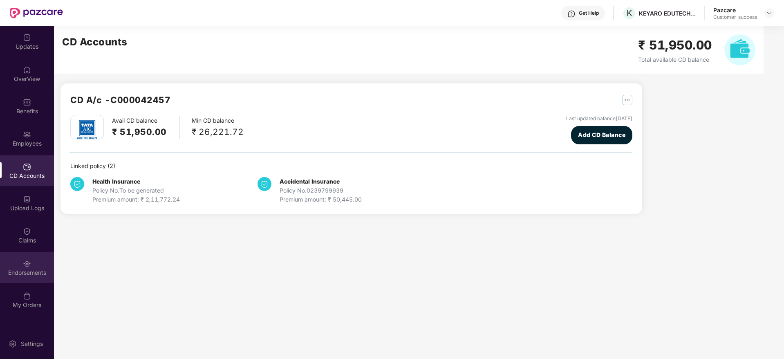
click at [22, 264] on div "Endorsements" at bounding box center [27, 267] width 54 height 31
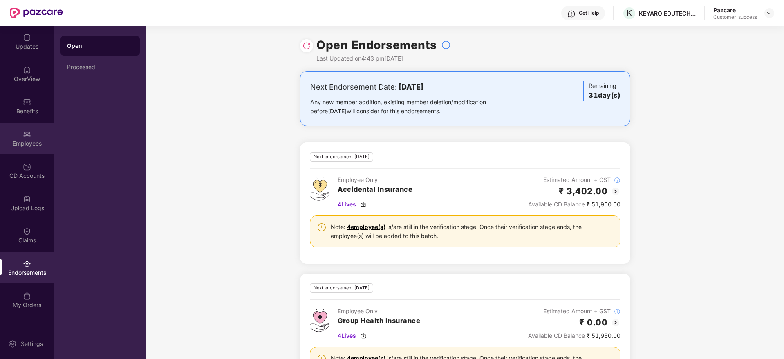
click at [31, 138] on div "Employees" at bounding box center [27, 138] width 54 height 31
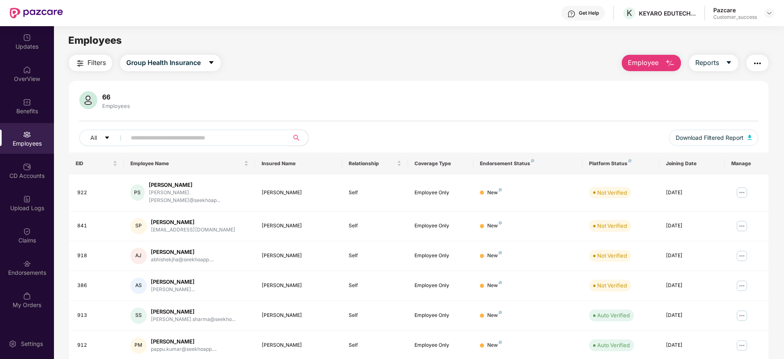
click at [215, 144] on span at bounding box center [205, 138] width 168 height 16
click at [217, 137] on input "text" at bounding box center [204, 138] width 147 height 12
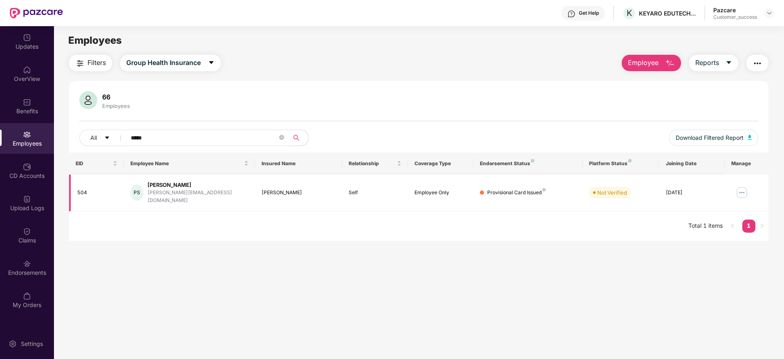
type input "*****"
click at [737, 191] on img at bounding box center [742, 192] width 13 height 13
